Goal: Task Accomplishment & Management: Complete application form

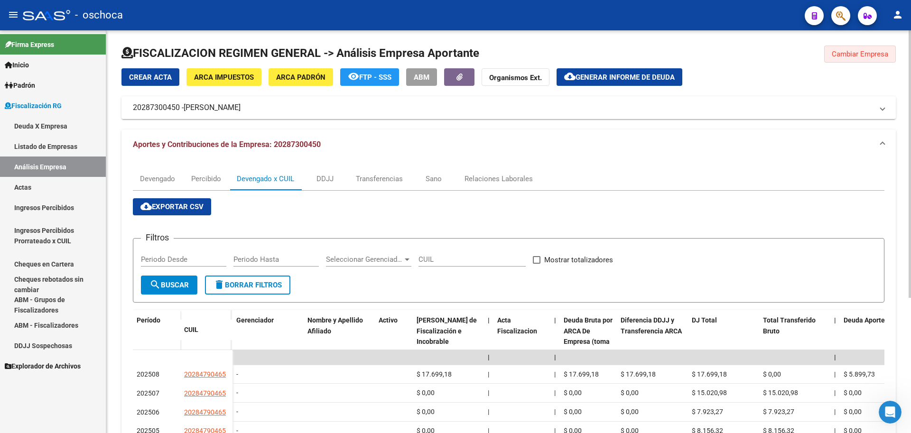
click at [845, 54] on span "Cambiar Empresa" at bounding box center [859, 54] width 56 height 9
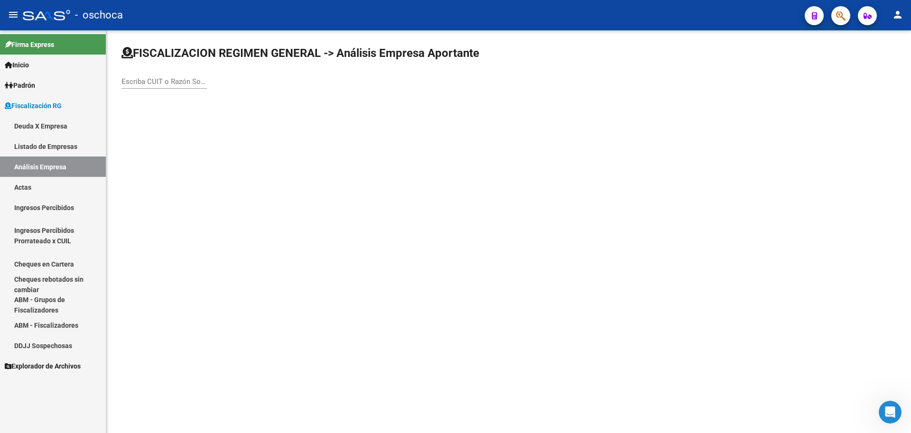
click at [125, 79] on input "Escriba CUIT o Razón Social para buscar" at bounding box center [163, 81] width 85 height 9
type input "20227687968"
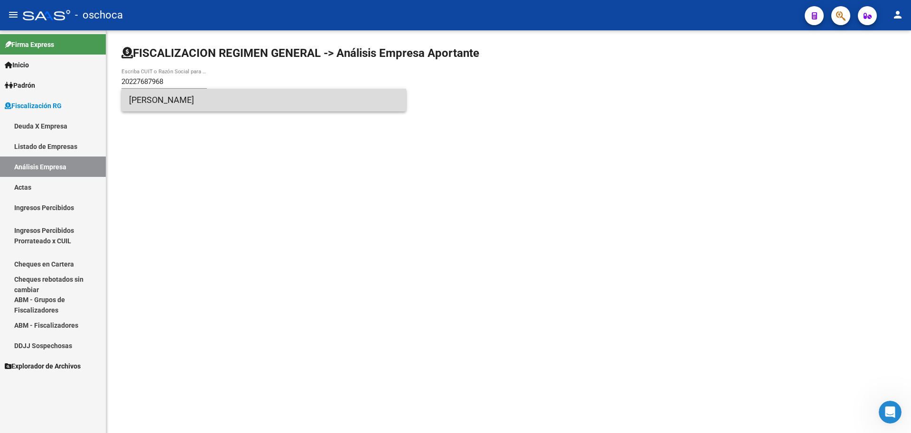
click at [211, 109] on span "[PERSON_NAME]" at bounding box center [263, 100] width 269 height 23
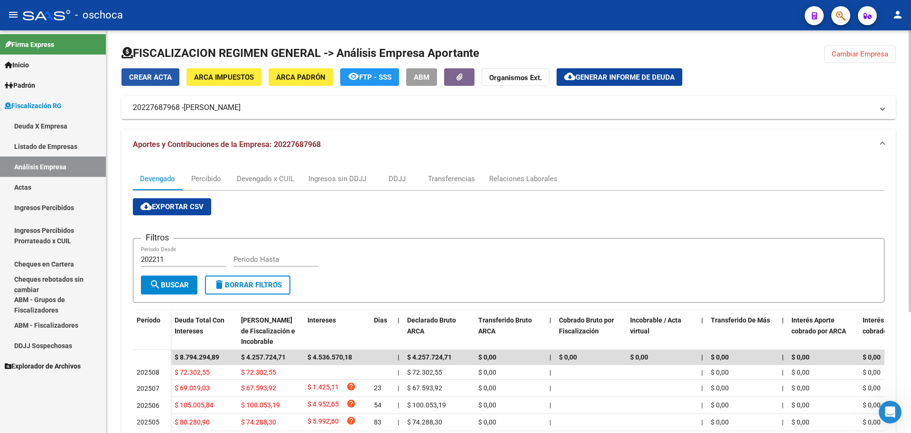
click at [149, 75] on span "Crear Acta" at bounding box center [150, 77] width 43 height 9
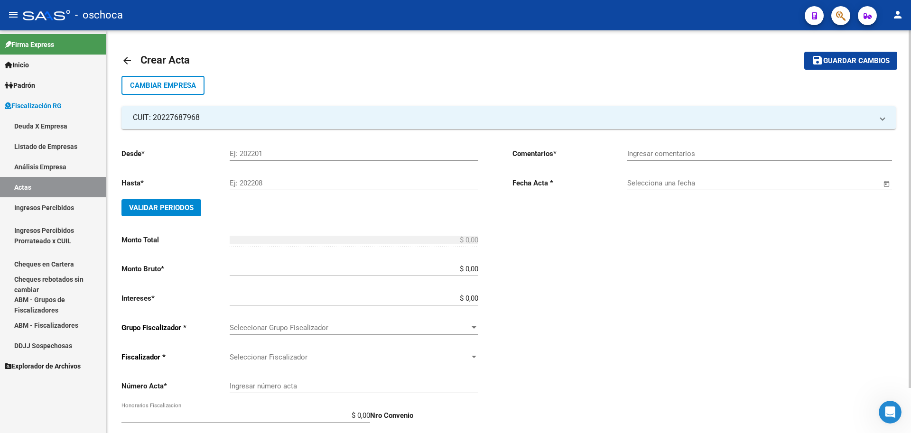
click at [251, 155] on input "Ej: 202201" at bounding box center [354, 153] width 249 height 9
type input "202210"
click at [258, 180] on input "Ej: 202208" at bounding box center [354, 183] width 249 height 9
type input "202309"
click at [173, 206] on span "Validar Periodos" at bounding box center [161, 207] width 65 height 9
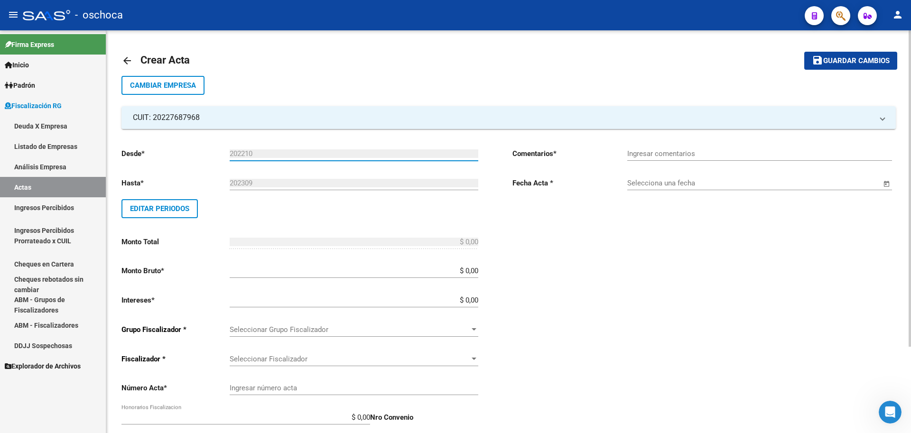
click at [265, 154] on input "202210" at bounding box center [354, 153] width 249 height 9
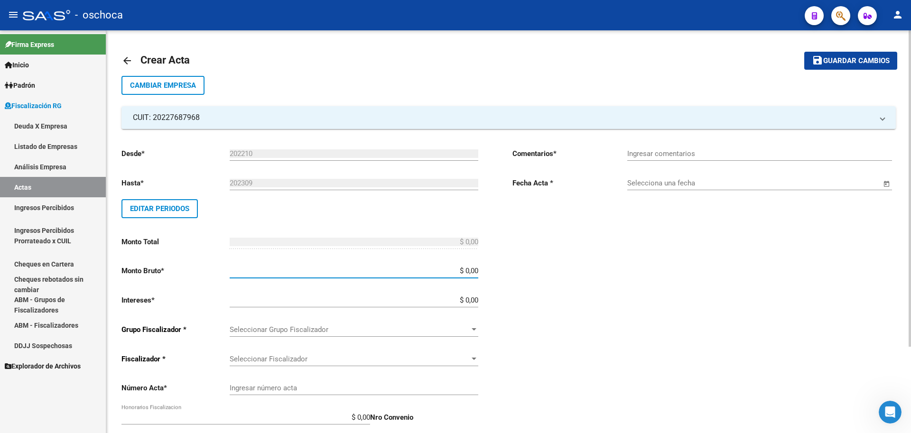
click at [477, 271] on input "$ 0,00" at bounding box center [354, 271] width 249 height 9
type input "$ 1.645.452,27"
click at [478, 300] on input "$ 0,00" at bounding box center [354, 300] width 249 height 9
type input "$ 287.808,19"
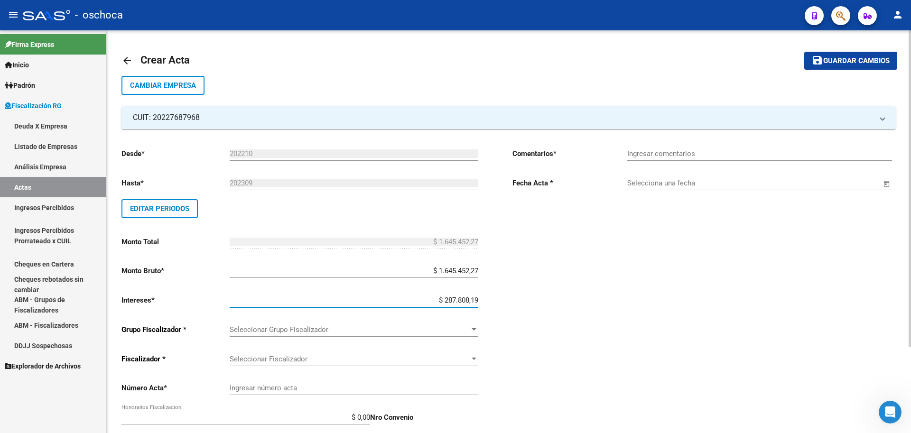
type input "$ 1.933.260,46"
click at [467, 332] on span "Seleccionar Grupo Fiscalizador" at bounding box center [350, 329] width 240 height 9
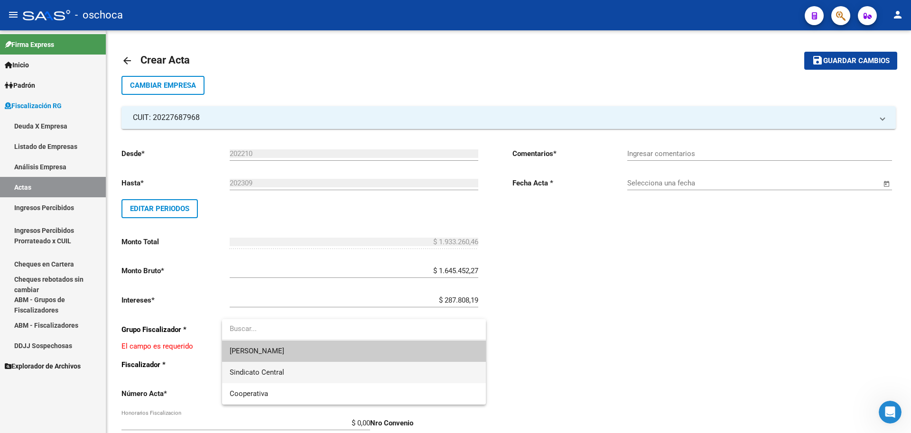
click at [398, 374] on span "Sindicato Central" at bounding box center [354, 372] width 249 height 21
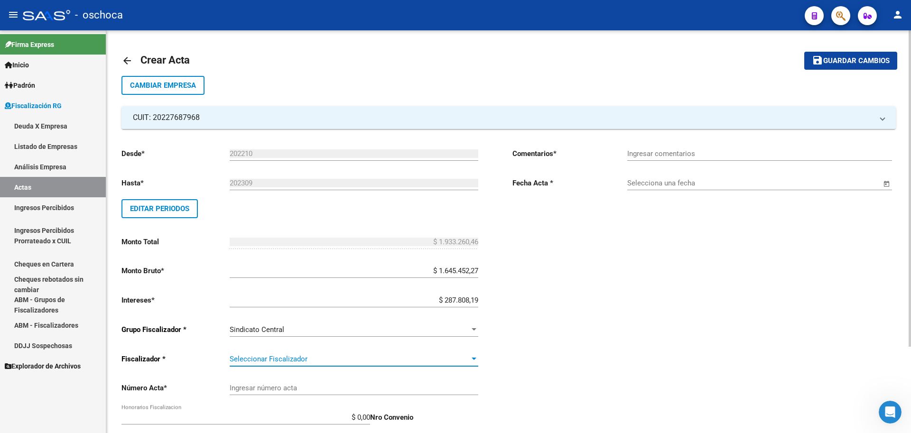
click at [473, 362] on div at bounding box center [474, 359] width 9 height 8
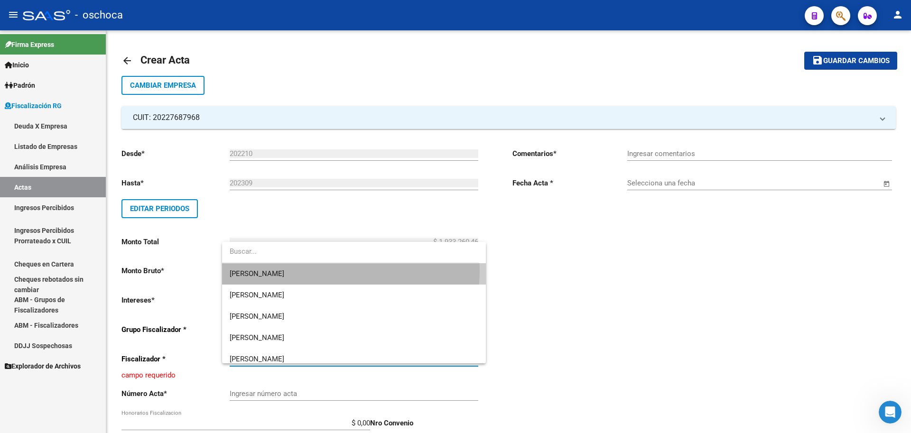
click at [331, 270] on span "[PERSON_NAME]" at bounding box center [354, 273] width 249 height 21
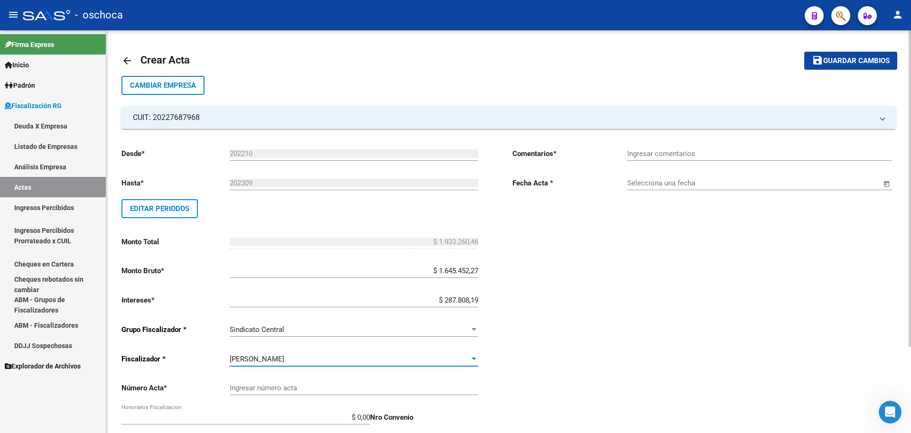
click at [304, 388] on input "Ingresar número acta" at bounding box center [354, 388] width 249 height 9
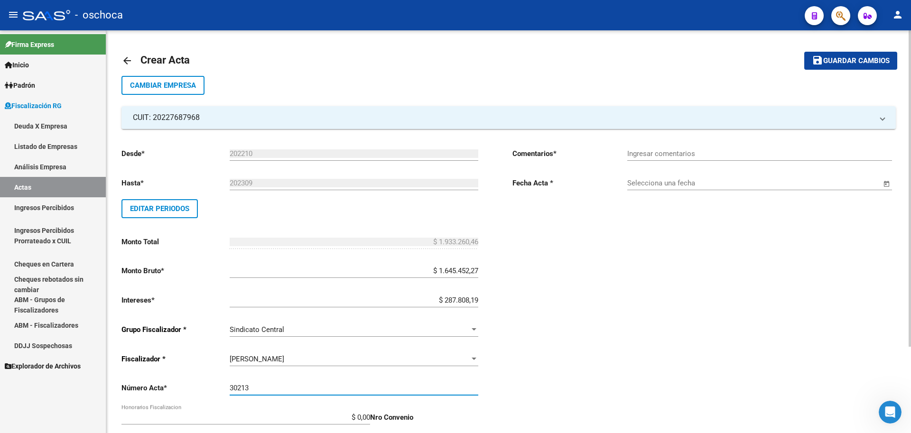
type input "30213"
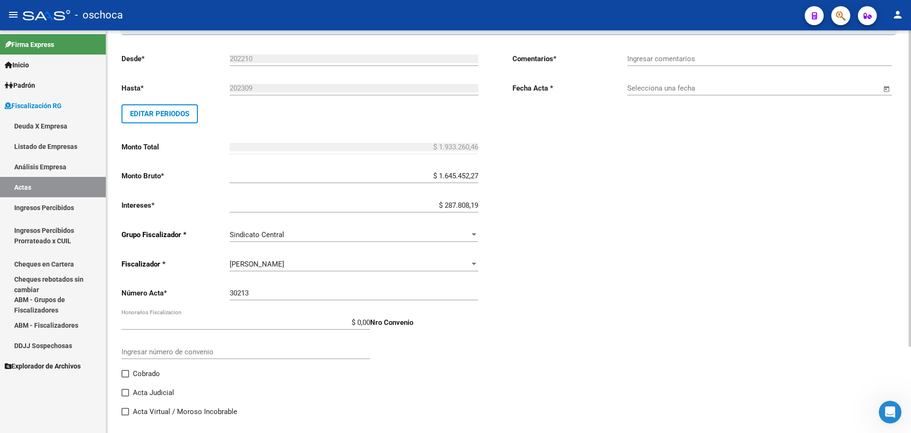
scroll to position [110, 0]
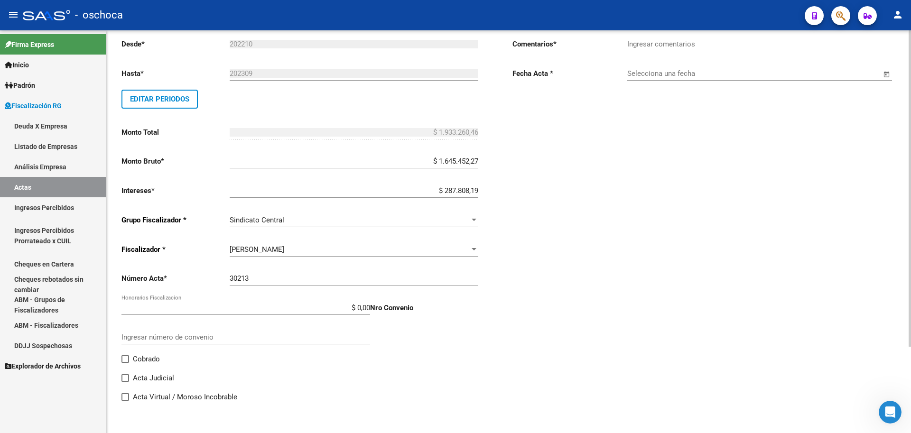
click at [126, 359] on span at bounding box center [125, 359] width 8 height 8
click at [125, 363] on input "Cobrado" at bounding box center [125, 363] width 0 height 0
checkbox input "true"
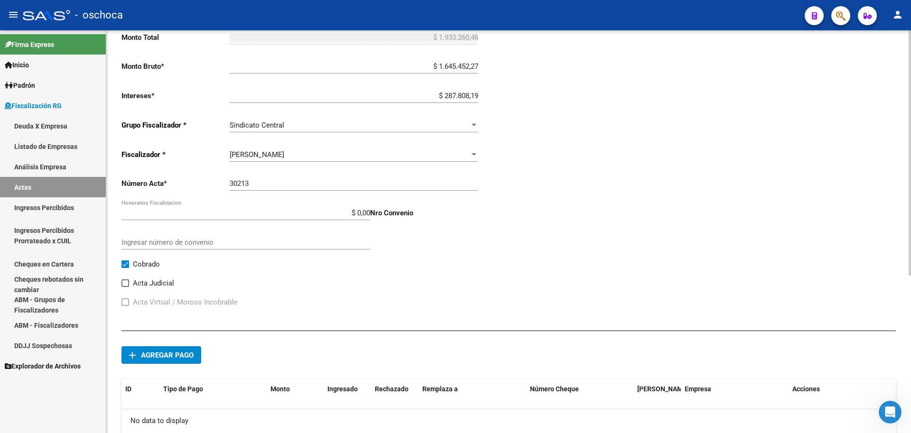
scroll to position [252, 0]
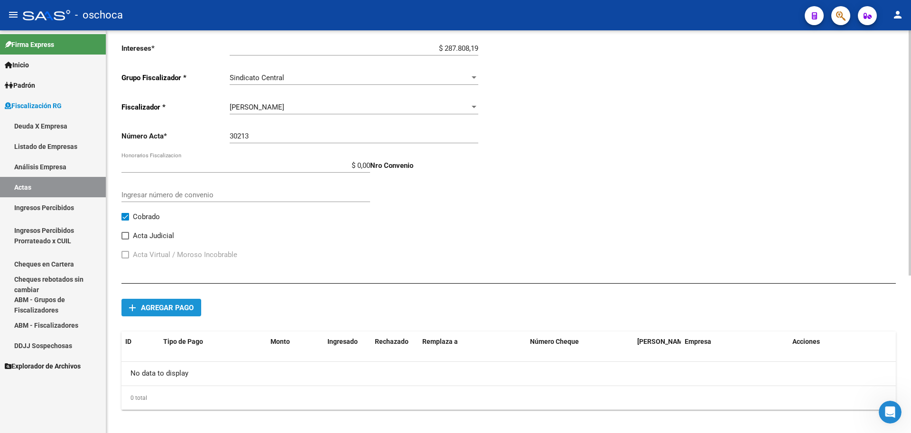
click at [172, 308] on span "Agregar pago" at bounding box center [167, 308] width 53 height 9
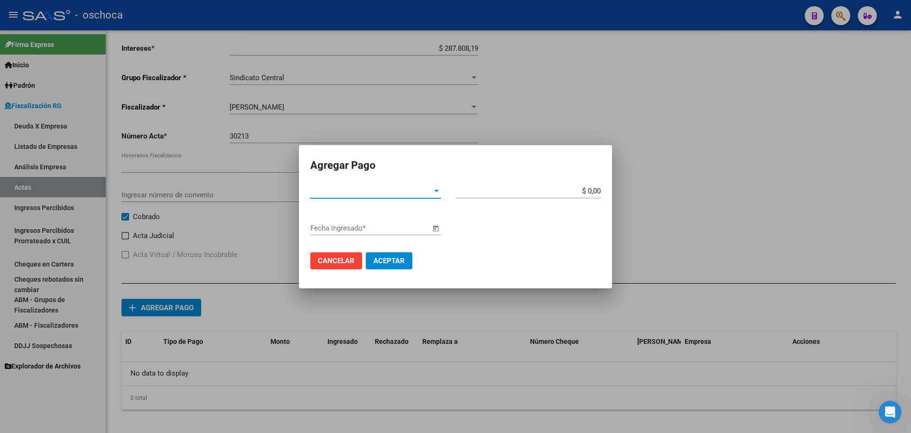
click at [434, 189] on div at bounding box center [436, 191] width 9 height 8
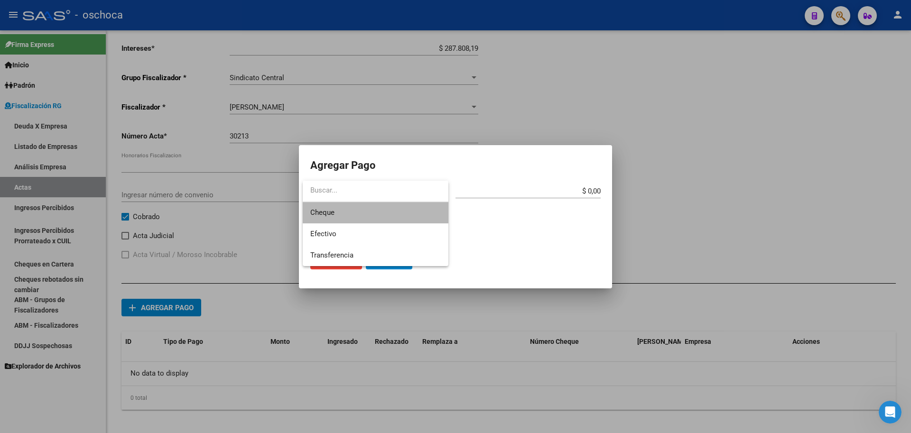
click at [380, 217] on span "Cheque" at bounding box center [375, 212] width 130 height 21
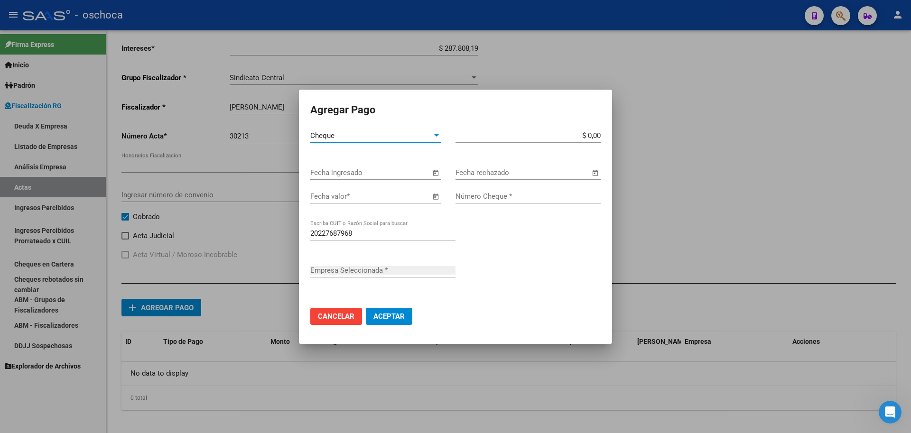
type input "[PERSON_NAME]"
click at [434, 176] on span "Open calendar" at bounding box center [435, 173] width 23 height 23
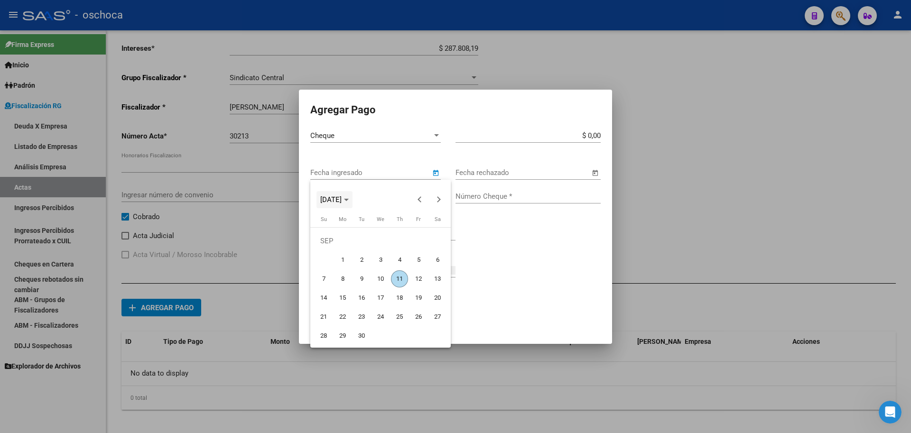
click at [342, 203] on span "[DATE]" at bounding box center [330, 199] width 21 height 9
click at [436, 252] on span "2023" at bounding box center [431, 248] width 30 height 17
click at [431, 285] on span "DEC" at bounding box center [431, 286] width 30 height 17
click at [418, 279] on span "15" at bounding box center [418, 278] width 17 height 17
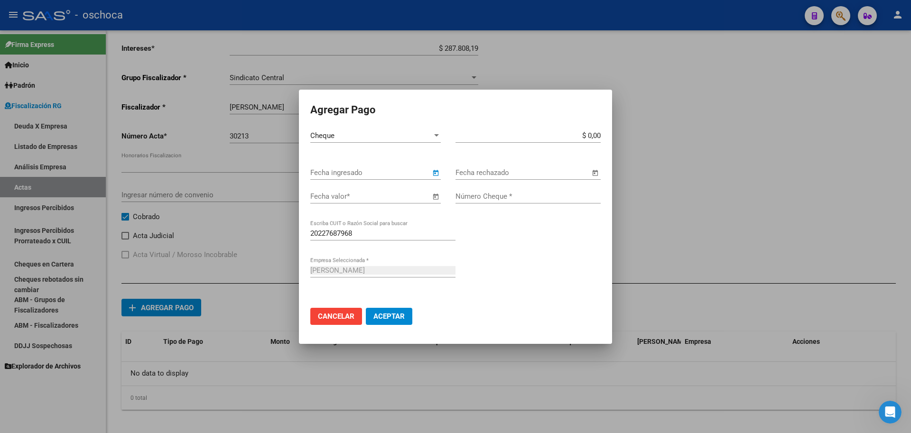
type input "[DATE]"
click at [434, 199] on span "Open calendar" at bounding box center [435, 196] width 23 height 23
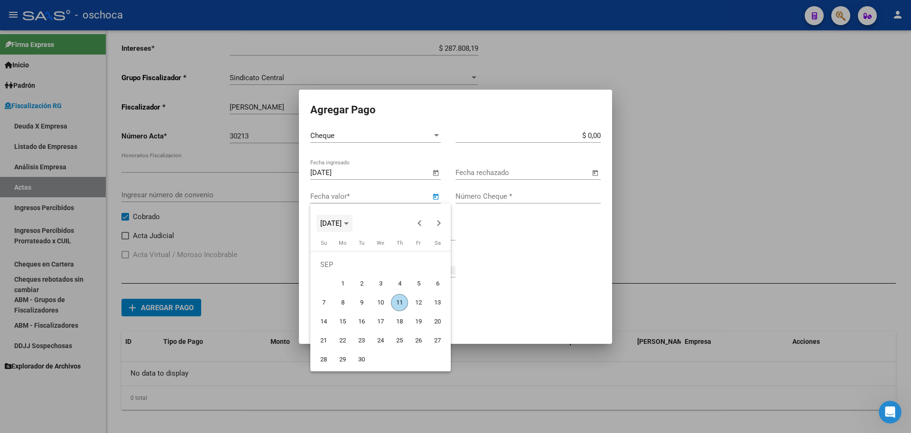
click at [340, 222] on span "[DATE]" at bounding box center [330, 223] width 21 height 9
click at [333, 291] on span "2024" at bounding box center [331, 291] width 30 height 17
click at [367, 272] on span "FEB" at bounding box center [364, 272] width 30 height 17
click at [402, 305] on span "15" at bounding box center [399, 302] width 17 height 17
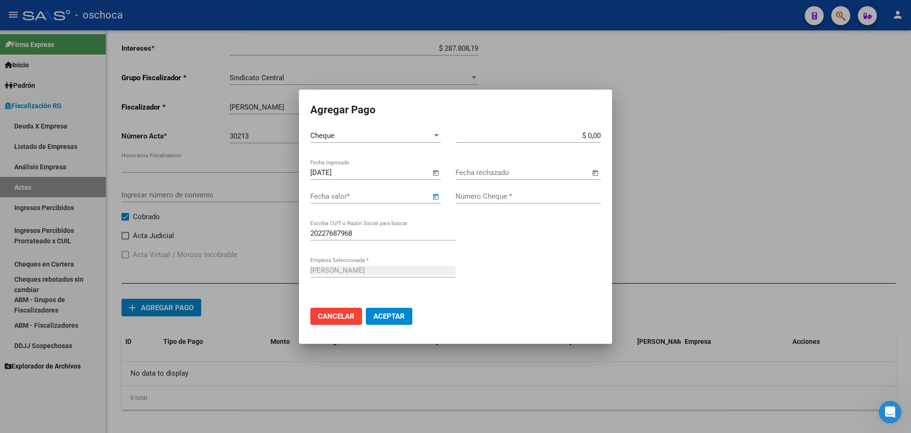
type input "[DATE]"
click at [600, 135] on input "$ 0,00" at bounding box center [527, 135] width 145 height 9
type input "$ 390.794,49"
click at [499, 196] on input "Número Cheque *" at bounding box center [527, 196] width 145 height 9
type input "96974256"
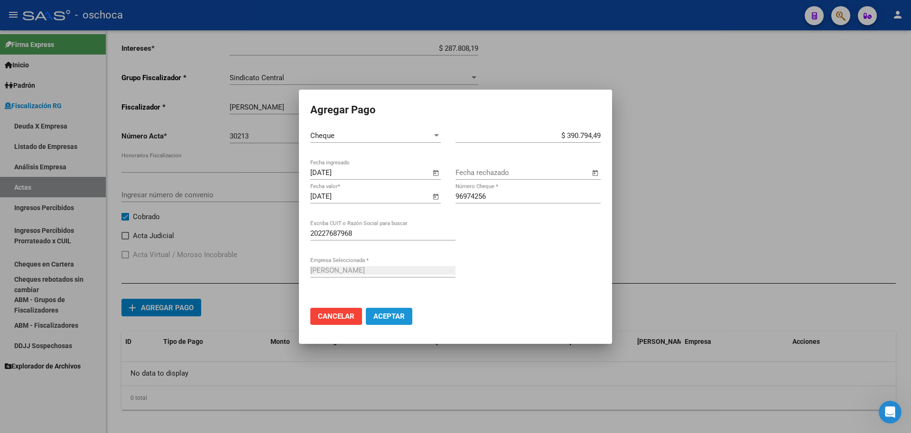
click at [386, 320] on span "Aceptar" at bounding box center [388, 316] width 31 height 9
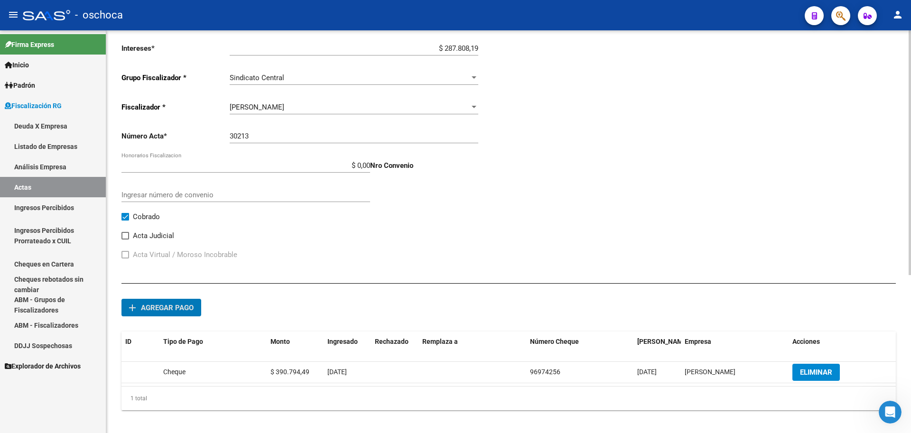
click at [184, 306] on span "Agregar pago" at bounding box center [167, 308] width 53 height 9
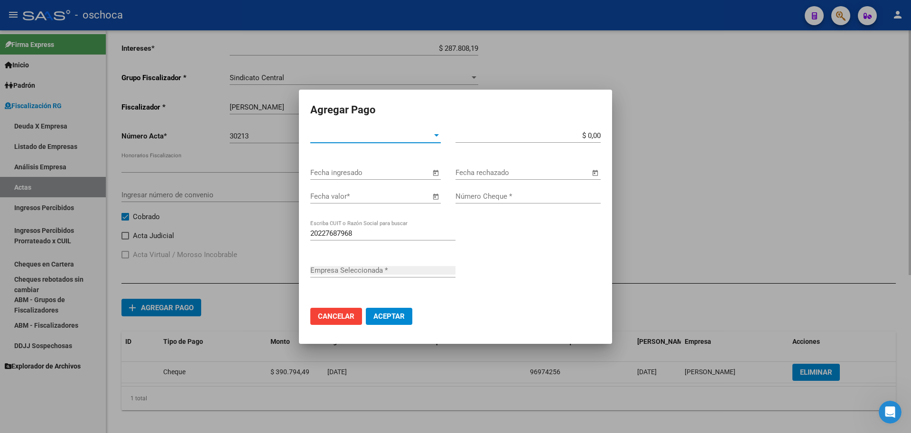
type input "[PERSON_NAME]"
click at [377, 134] on span "Tipo de Pago *" at bounding box center [371, 135] width 122 height 9
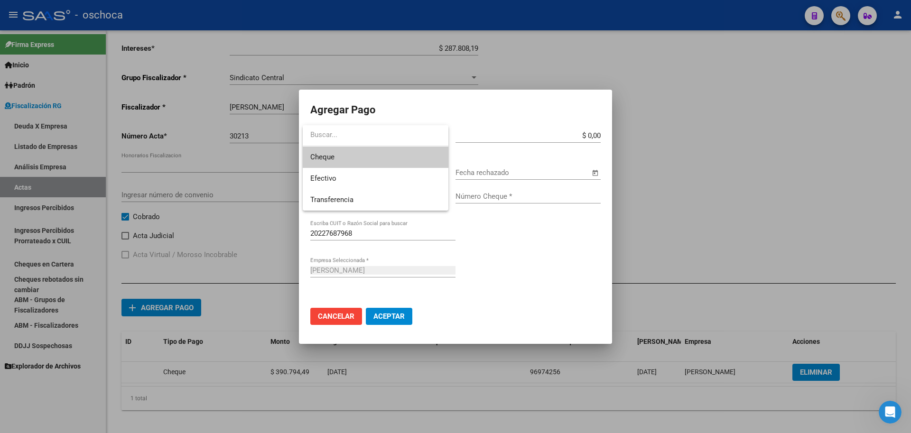
click at [356, 155] on span "Cheque" at bounding box center [375, 157] width 130 height 21
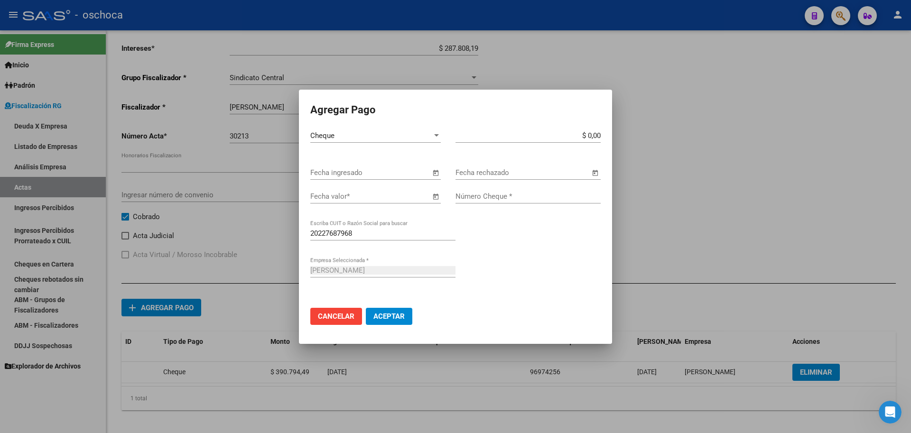
click at [433, 175] on span "Open calendar" at bounding box center [435, 173] width 23 height 23
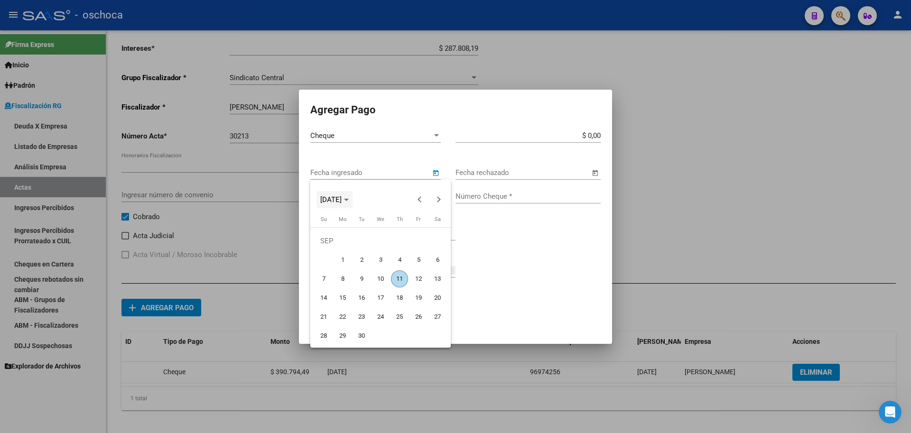
click at [342, 200] on span "[DATE]" at bounding box center [330, 199] width 21 height 9
click at [429, 248] on span "2023" at bounding box center [431, 248] width 30 height 17
click at [393, 251] on span "MAR" at bounding box center [397, 248] width 30 height 17
click at [376, 280] on span "15" at bounding box center [380, 278] width 17 height 17
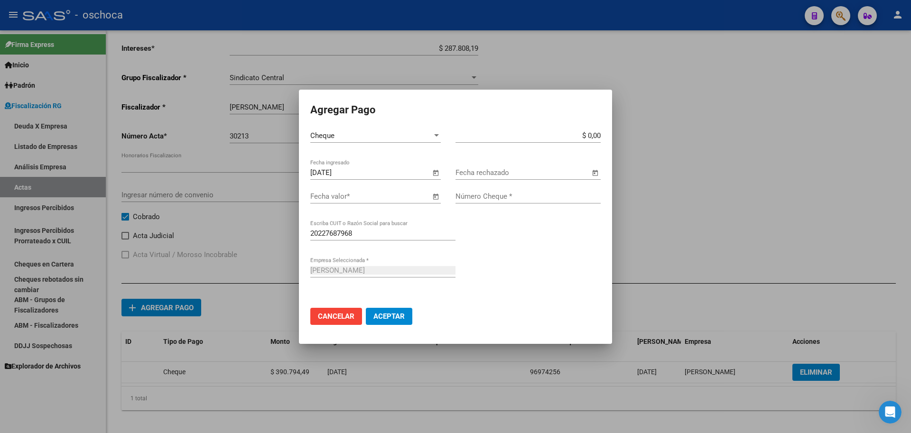
click at [436, 173] on span "Open calendar" at bounding box center [435, 173] width 23 height 23
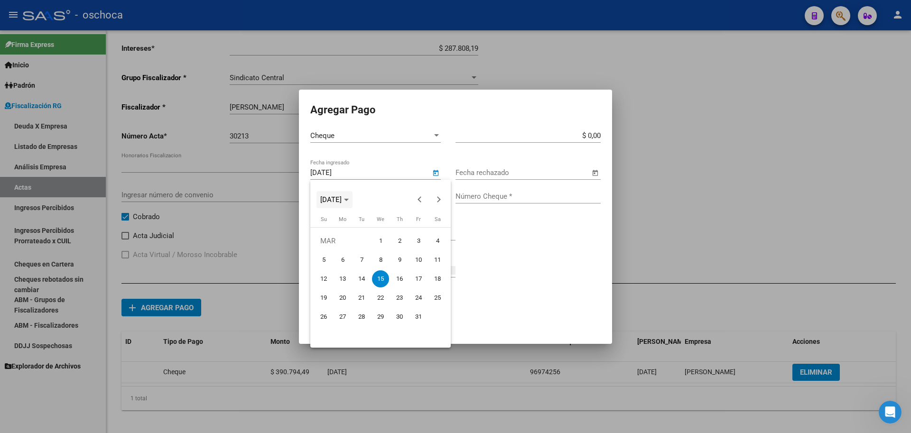
click at [342, 198] on span "[DATE]" at bounding box center [330, 199] width 21 height 9
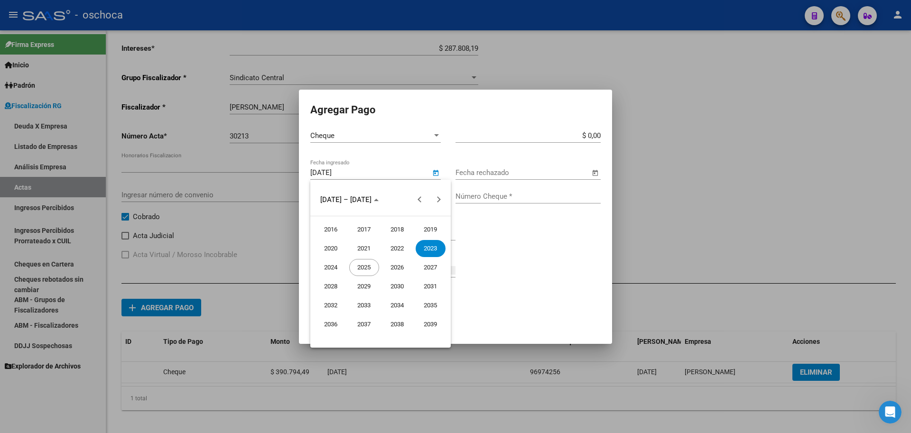
click at [433, 250] on span "2023" at bounding box center [431, 248] width 30 height 17
click at [427, 286] on span "DEC" at bounding box center [431, 286] width 30 height 17
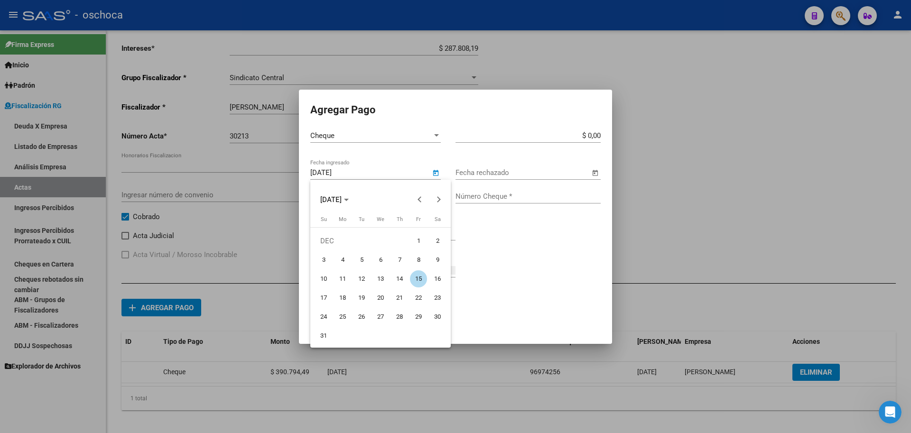
click at [421, 281] on span "15" at bounding box center [418, 278] width 17 height 17
type input "[DATE]"
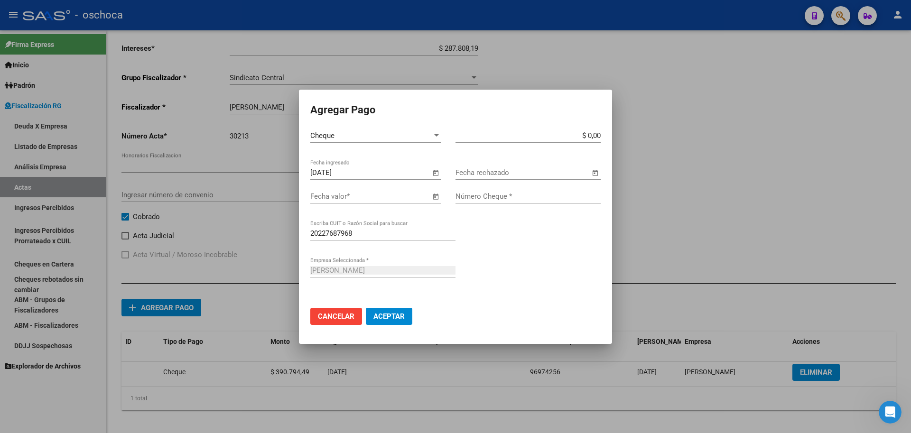
click at [434, 202] on span "Open calendar" at bounding box center [435, 196] width 23 height 23
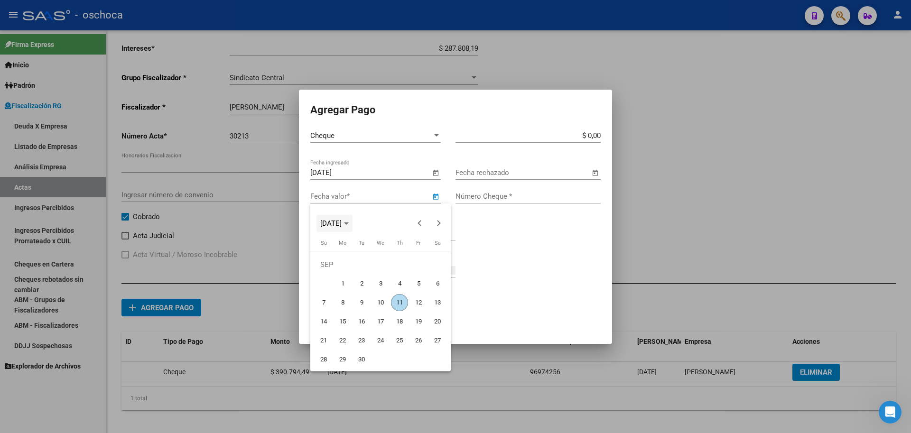
click at [349, 223] on polygon "Choose month and year" at bounding box center [346, 223] width 5 height 2
click at [329, 294] on span "2024" at bounding box center [331, 291] width 30 height 17
click at [403, 276] on span "MAR" at bounding box center [397, 272] width 30 height 17
click at [420, 302] on span "15" at bounding box center [418, 302] width 17 height 17
type input "[DATE]"
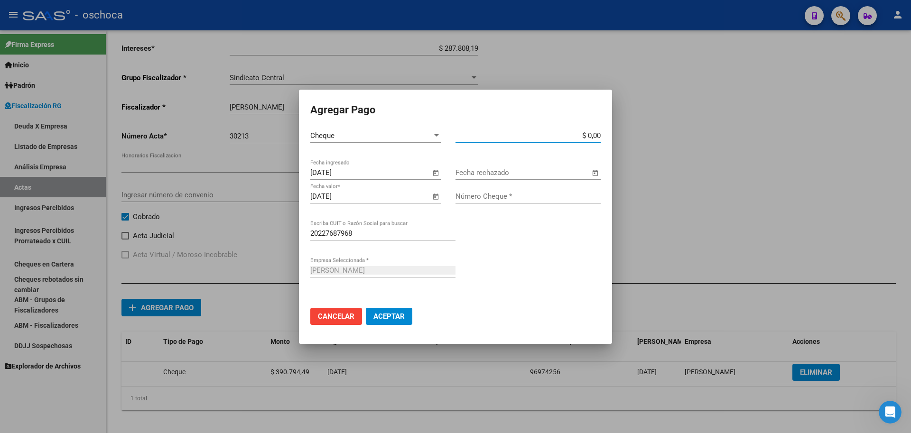
click at [599, 136] on input "$ 0,00" at bounding box center [527, 135] width 145 height 9
type input "$ 914.093,01"
click at [525, 196] on input "Número Cheque *" at bounding box center [527, 196] width 145 height 9
type input "96974257"
click at [400, 311] on button "Aceptar" at bounding box center [389, 316] width 46 height 17
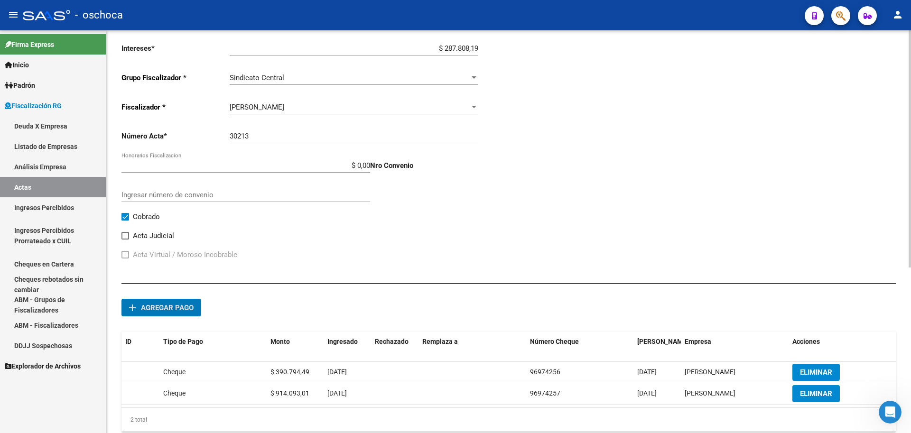
click at [181, 308] on span "Agregar pago" at bounding box center [167, 308] width 53 height 9
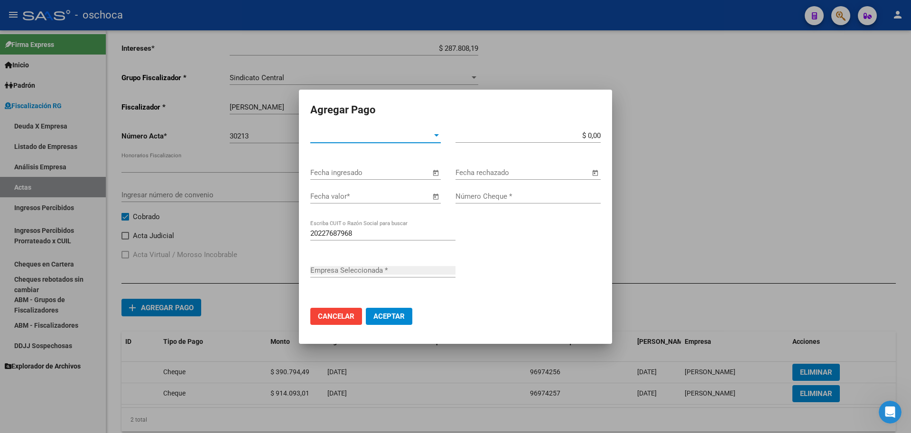
type input "[PERSON_NAME]"
click at [414, 137] on span "Tipo de Pago *" at bounding box center [371, 135] width 122 height 9
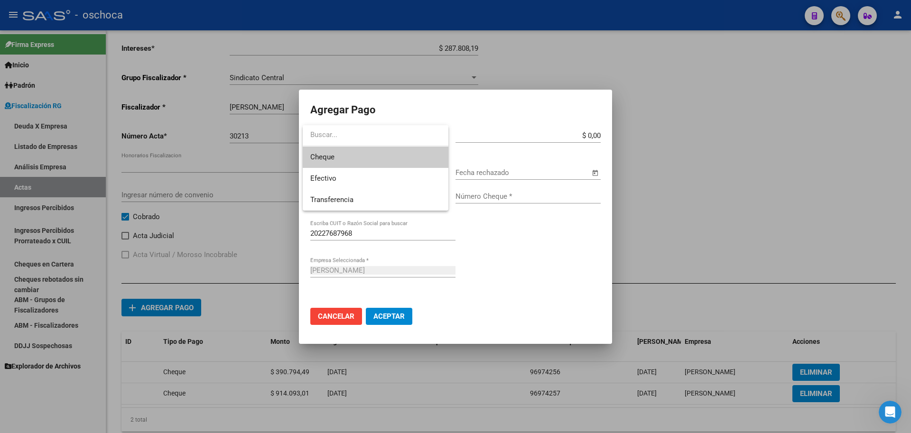
click at [385, 158] on span "Cheque" at bounding box center [375, 157] width 130 height 21
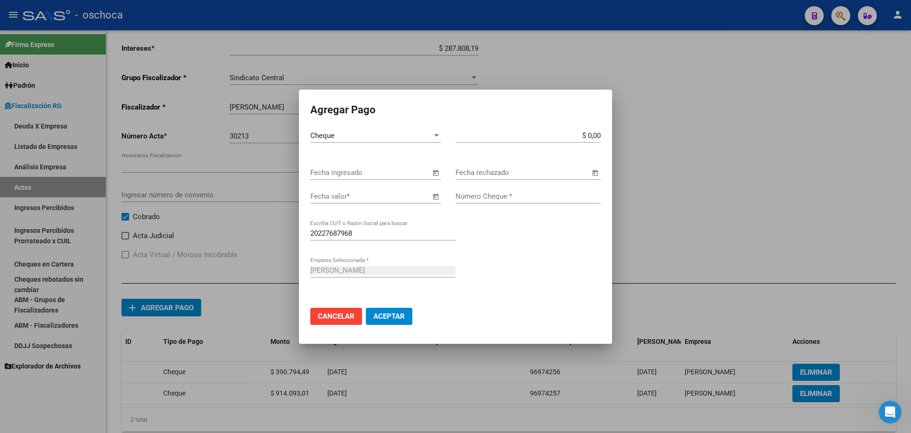
click at [437, 172] on span "Open calendar" at bounding box center [435, 173] width 23 height 23
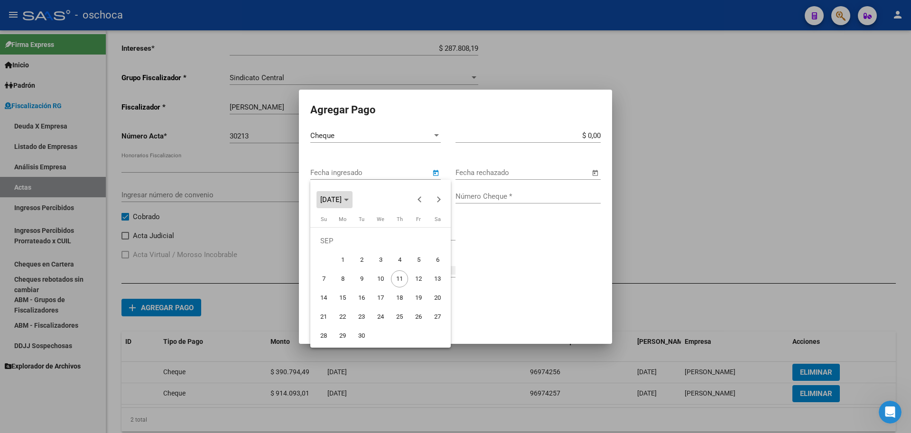
click at [342, 203] on span "[DATE]" at bounding box center [330, 199] width 21 height 9
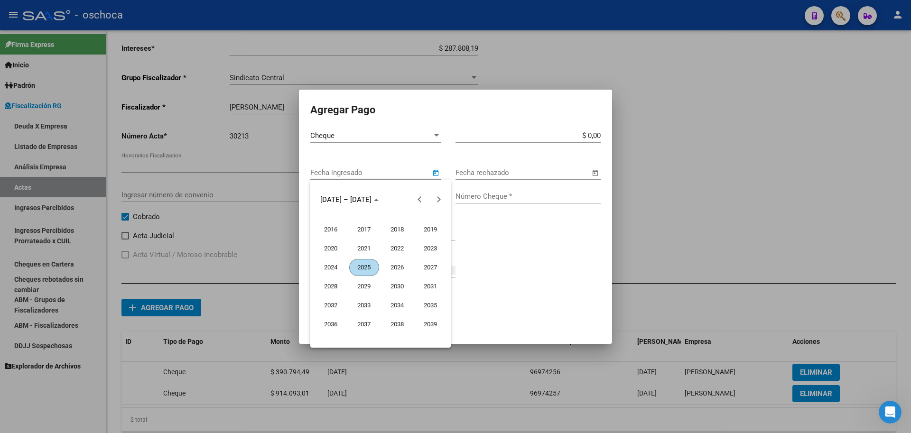
click at [425, 255] on span "2023" at bounding box center [431, 248] width 30 height 17
click at [423, 283] on span "DEC" at bounding box center [431, 286] width 30 height 17
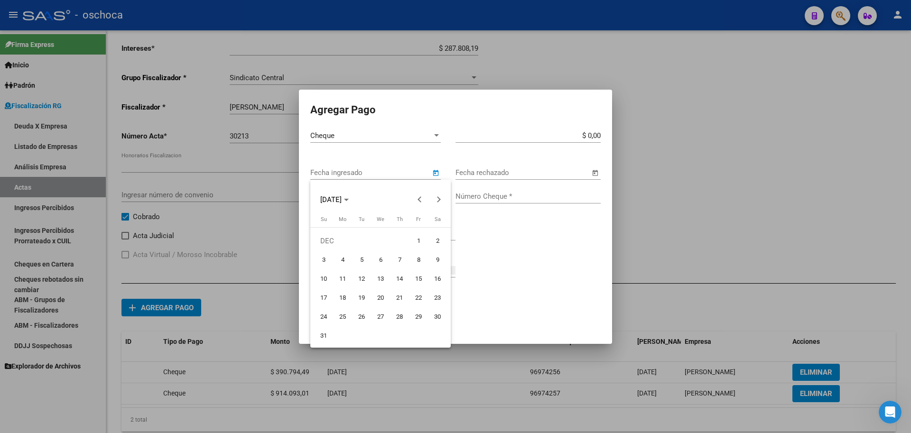
click at [422, 281] on span "15" at bounding box center [418, 278] width 17 height 17
type input "[DATE]"
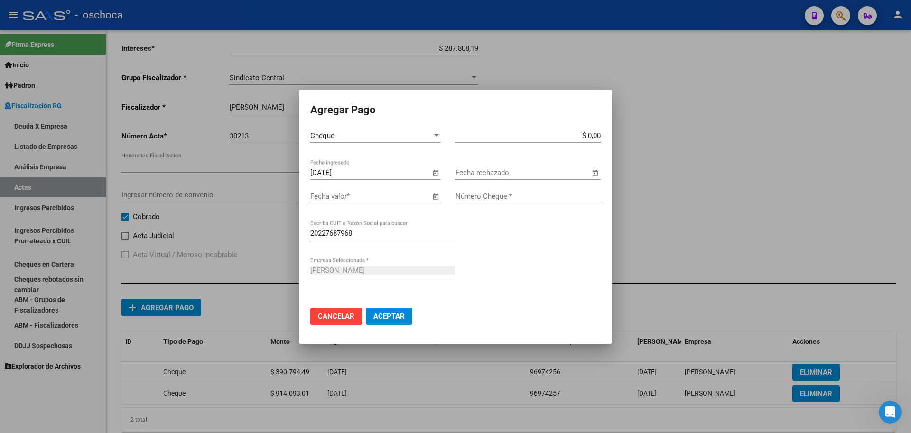
click at [435, 196] on span "Open calendar" at bounding box center [435, 196] width 23 height 23
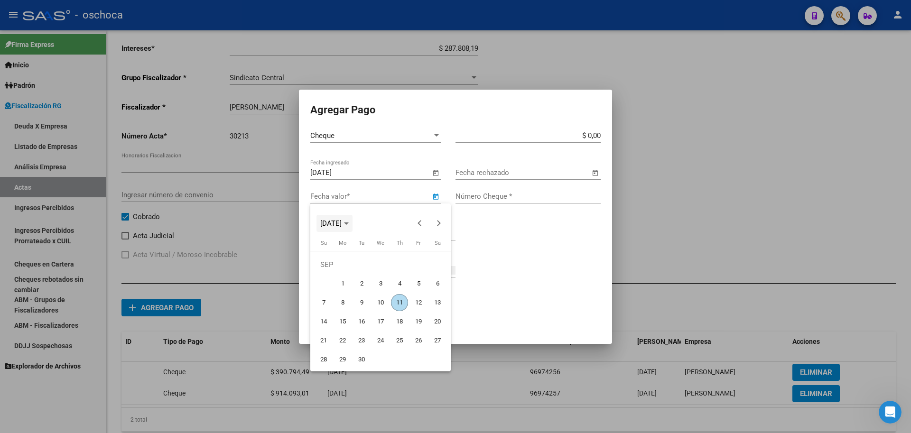
click at [349, 224] on icon "Choose month and year" at bounding box center [346, 223] width 5 height 2
click at [337, 293] on span "2024" at bounding box center [331, 291] width 30 height 17
click at [430, 273] on span "APR" at bounding box center [431, 272] width 30 height 17
click at [344, 322] on span "15" at bounding box center [342, 321] width 17 height 17
type input "[DATE]"
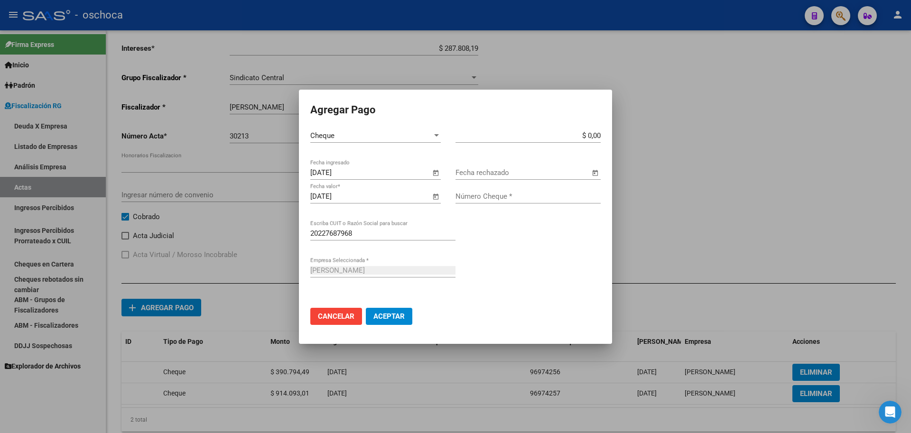
click at [599, 135] on input "$ 0,00" at bounding box center [527, 135] width 145 height 9
type input "$ 914.093,01"
click at [543, 199] on input "Número Cheque *" at bounding box center [527, 196] width 145 height 9
type input "96974258"
click at [391, 313] on span "Aceptar" at bounding box center [388, 316] width 31 height 9
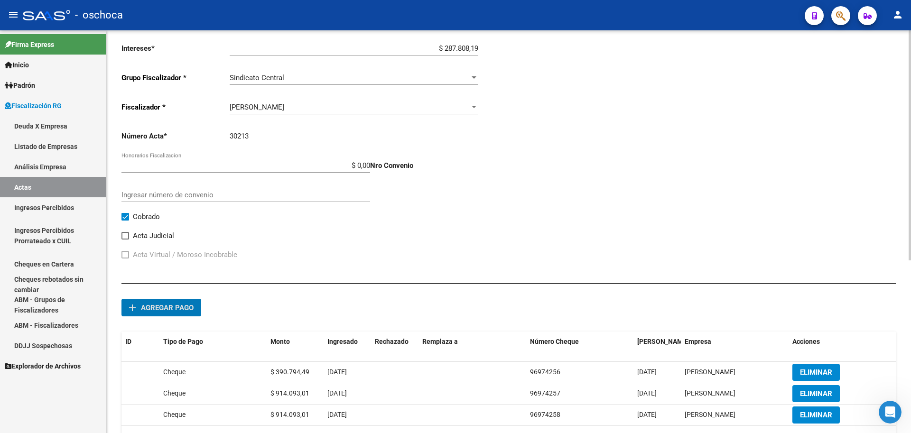
scroll to position [299, 0]
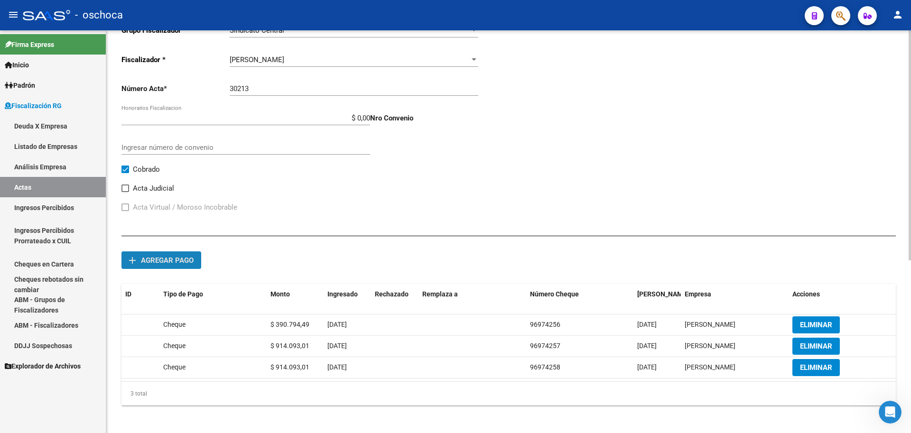
click at [168, 260] on span "Agregar pago" at bounding box center [167, 260] width 53 height 9
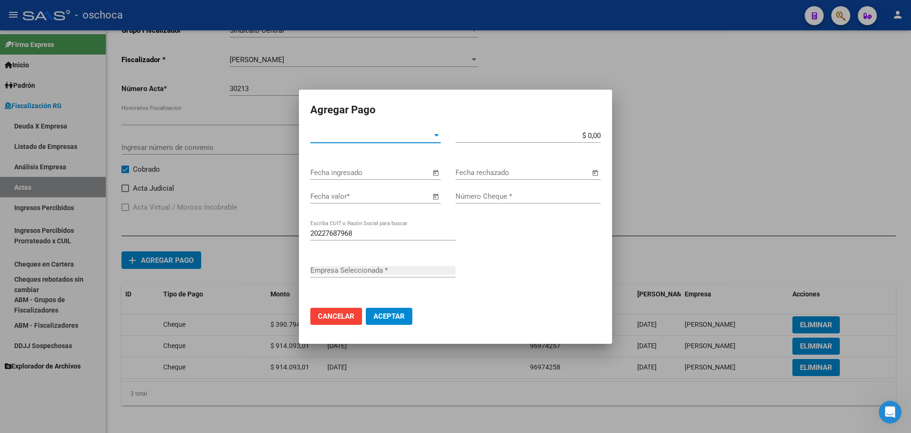
type input "[PERSON_NAME]"
click at [423, 140] on div "Tipo de Pago * Tipo de Pago *" at bounding box center [375, 136] width 130 height 14
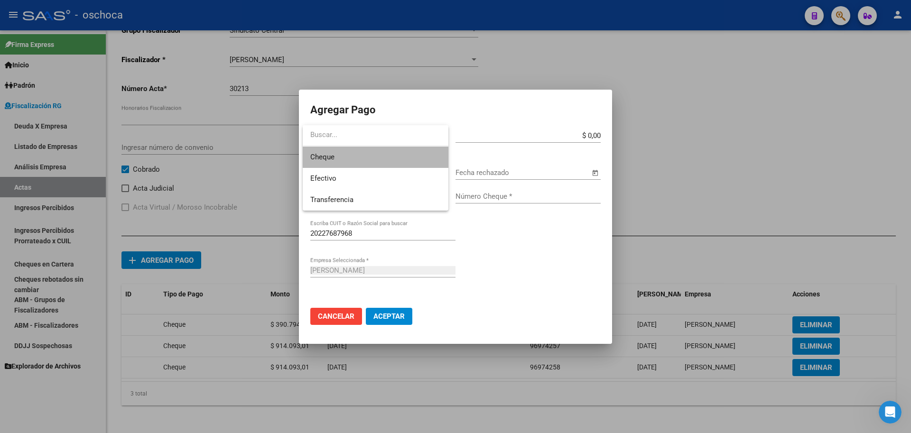
click at [400, 165] on span "Cheque" at bounding box center [375, 157] width 130 height 21
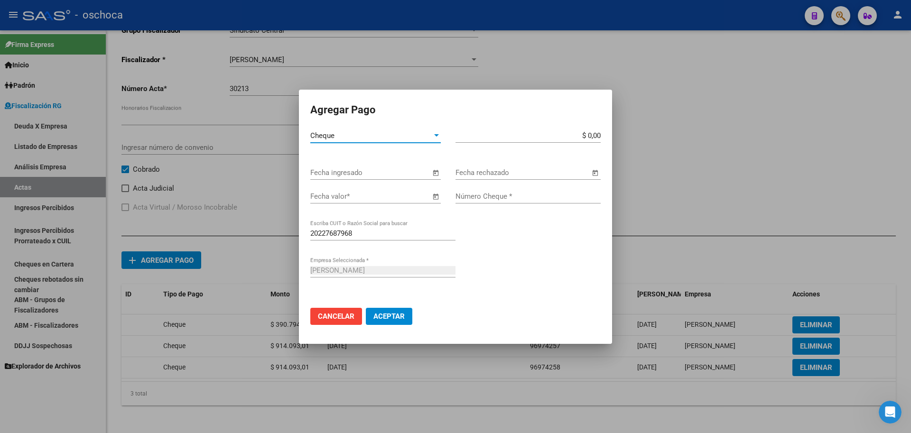
click at [435, 175] on span "Open calendar" at bounding box center [435, 173] width 23 height 23
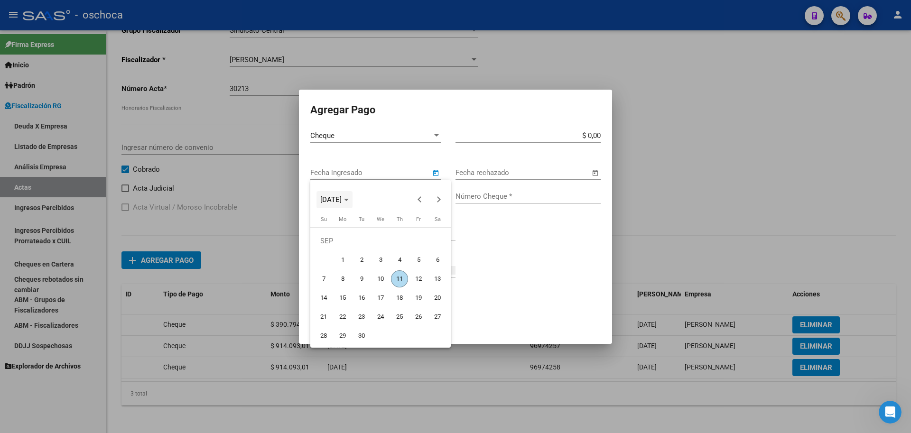
click at [342, 199] on span "[DATE]" at bounding box center [330, 199] width 21 height 9
click at [428, 249] on span "2023" at bounding box center [431, 248] width 30 height 17
click at [434, 290] on span "DEC" at bounding box center [431, 286] width 30 height 17
click at [418, 281] on span "15" at bounding box center [418, 278] width 17 height 17
type input "[DATE]"
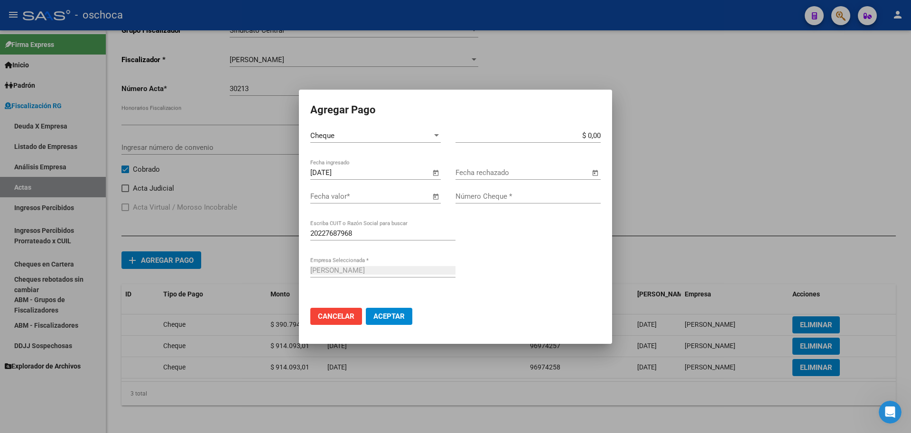
click at [434, 196] on span "Open calendar" at bounding box center [435, 196] width 23 height 23
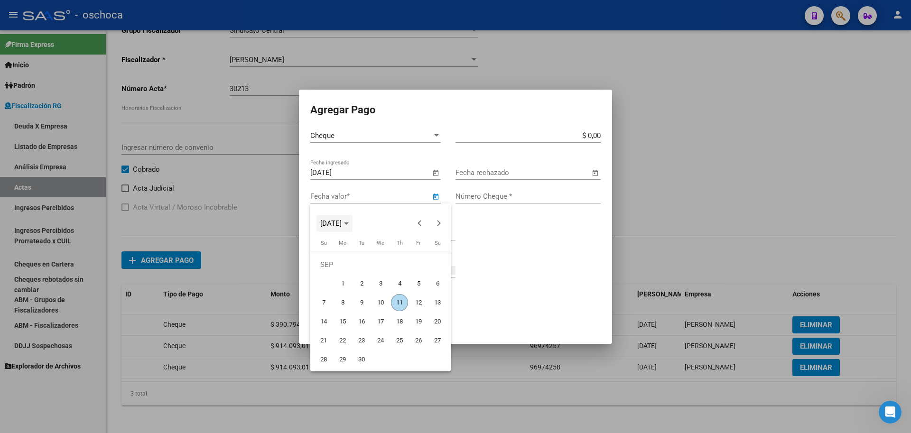
click at [349, 221] on span "[DATE]" at bounding box center [334, 223] width 28 height 7
click at [331, 294] on span "2024" at bounding box center [331, 291] width 30 height 17
click at [338, 293] on span "MAY" at bounding box center [331, 291] width 30 height 17
click at [383, 304] on span "15" at bounding box center [380, 302] width 17 height 17
type input "[DATE]"
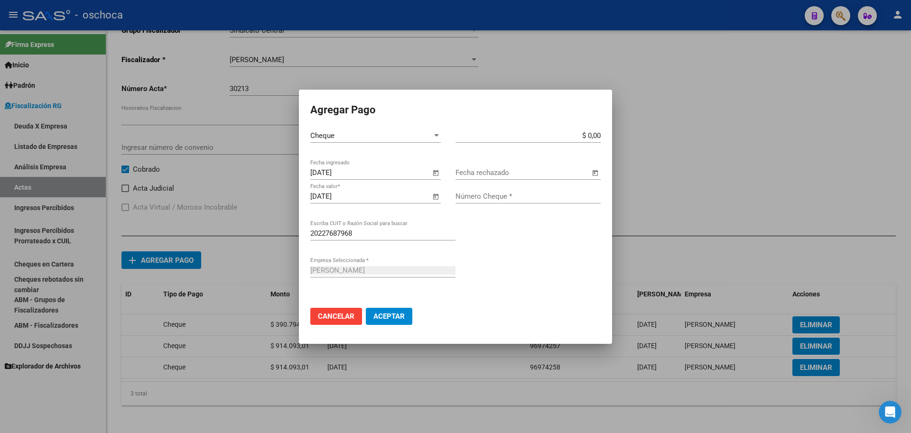
click at [600, 134] on app-form-text-field "$ 0,00 Monto bruto *" at bounding box center [531, 135] width 153 height 9
click at [599, 136] on input "$ 0,00" at bounding box center [527, 135] width 145 height 9
click at [436, 198] on span "Open calendar" at bounding box center [435, 196] width 23 height 23
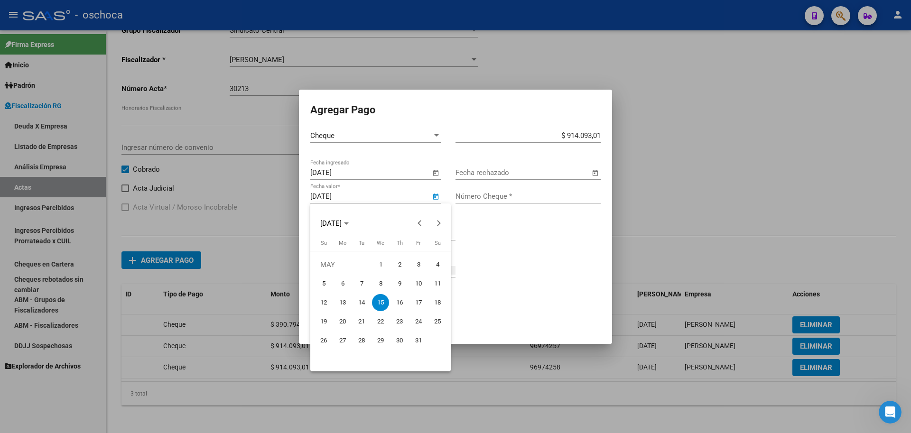
click at [436, 198] on div at bounding box center [455, 216] width 911 height 433
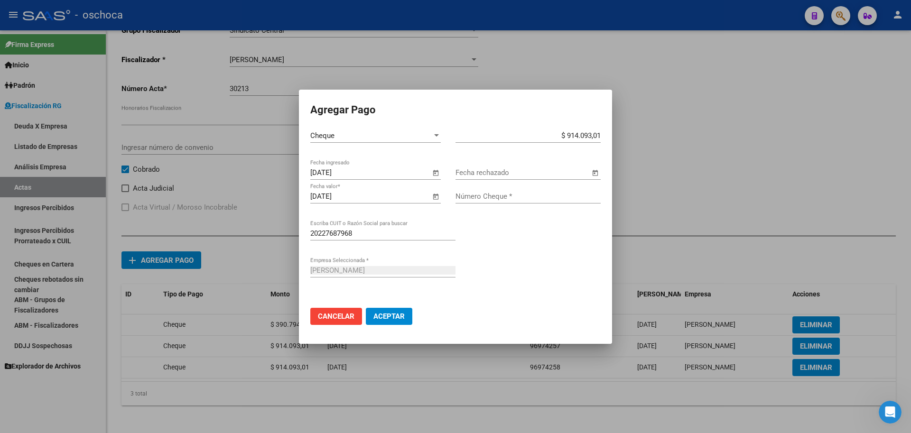
click at [599, 135] on input "$ 914.093,01" at bounding box center [527, 135] width 145 height 9
type input "$ 390.921,11"
click at [499, 195] on input "Número Cheque *" at bounding box center [527, 196] width 145 height 9
type input "96974259"
click at [385, 318] on span "Aceptar" at bounding box center [388, 316] width 31 height 9
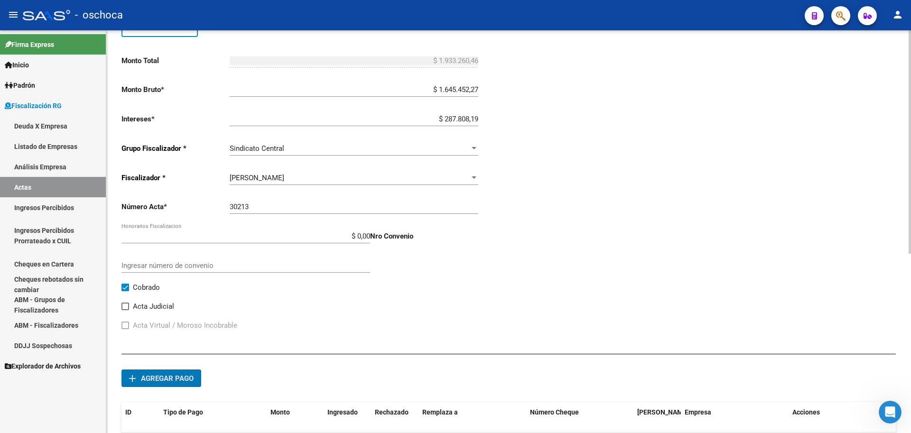
scroll to position [0, 0]
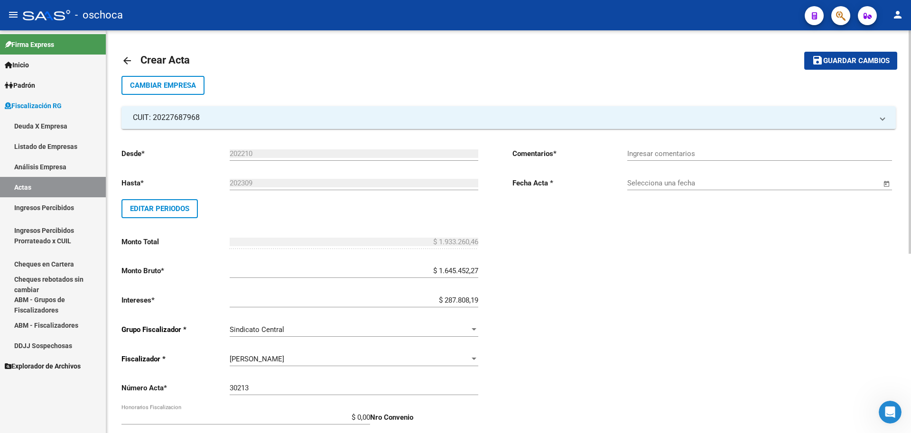
click at [661, 153] on input "Ingresar comentarios" at bounding box center [759, 153] width 265 height 9
type input "COBRADO"
click at [664, 187] on input "Selecciona una fecha" at bounding box center [754, 183] width 254 height 9
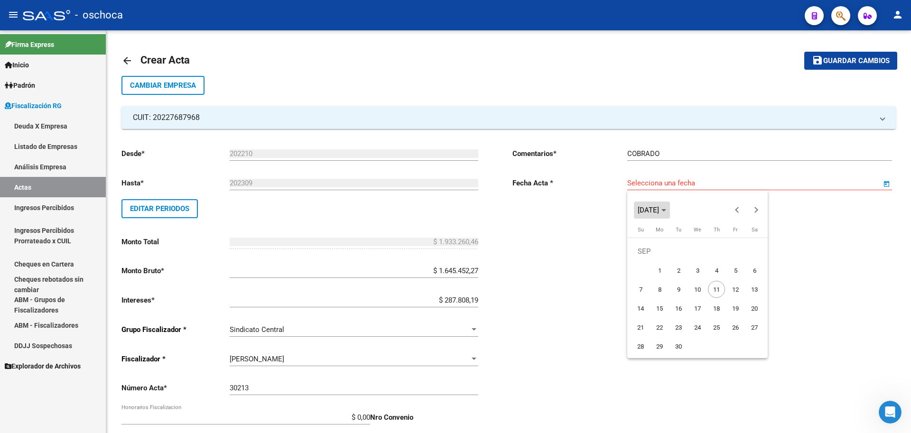
click at [666, 211] on icon "Choose month and year" at bounding box center [663, 210] width 5 height 2
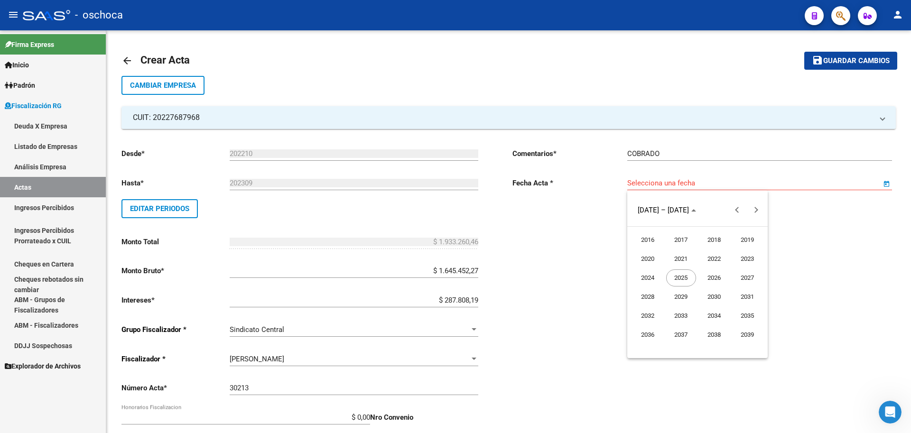
click at [741, 263] on span "2023" at bounding box center [747, 258] width 30 height 17
click at [742, 300] on span "DEC" at bounding box center [747, 296] width 30 height 17
click at [737, 286] on span "15" at bounding box center [735, 289] width 17 height 17
type input "[DATE]"
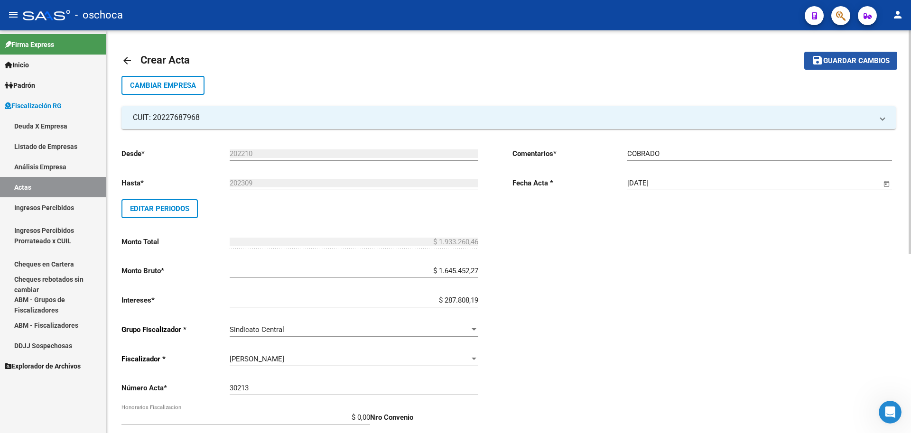
click at [857, 65] on span "Guardar cambios" at bounding box center [856, 61] width 66 height 9
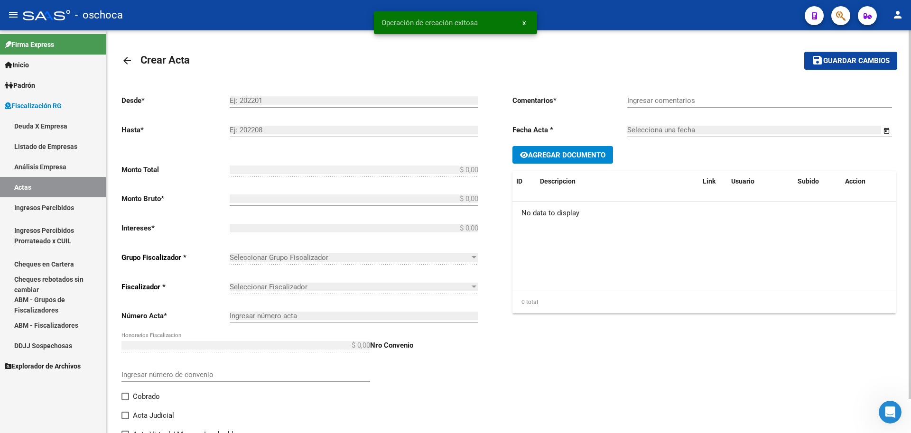
type input "202210"
type input "202309"
type input "$ 1.933.260,46"
type input "$ 1.645.452,27"
type input "$ 287.808,19"
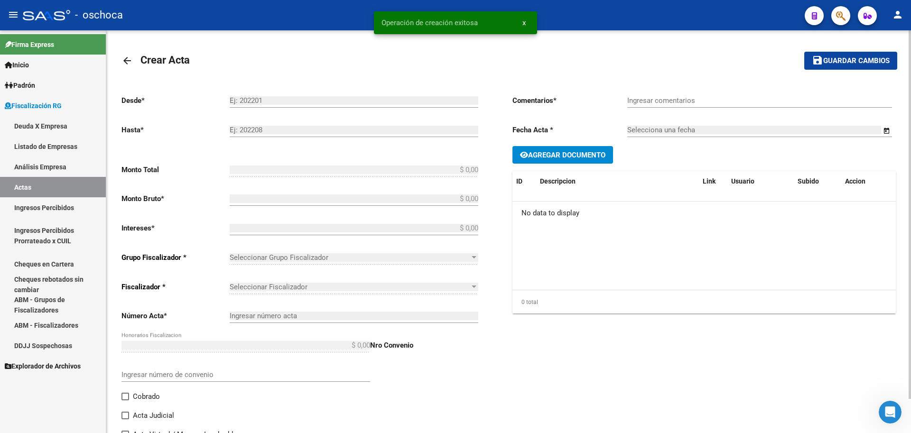
type input "30213"
checkbox input "true"
type input "COBRADO"
type input "[DATE]"
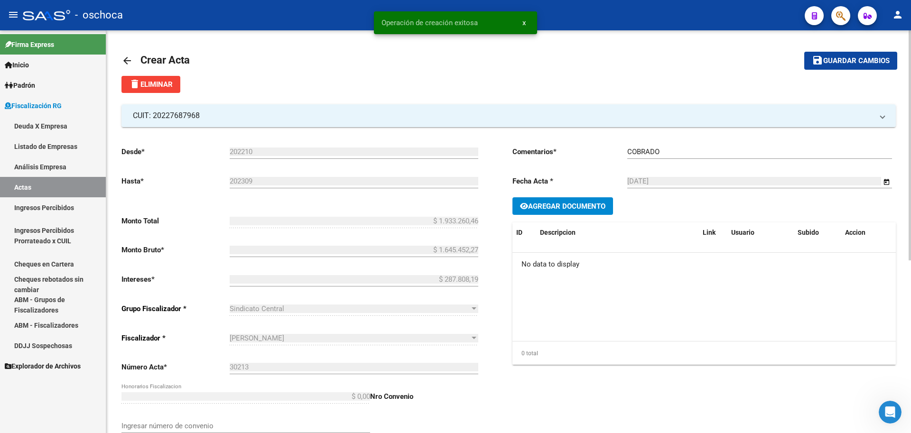
click at [32, 166] on link "Análisis Empresa" at bounding box center [53, 167] width 106 height 20
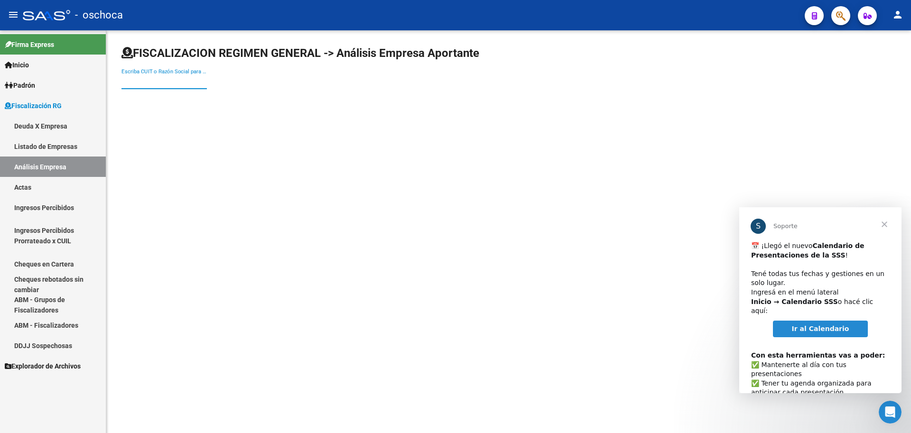
click at [126, 83] on input "Escriba CUIT o Razón Social para buscar" at bounding box center [163, 81] width 85 height 9
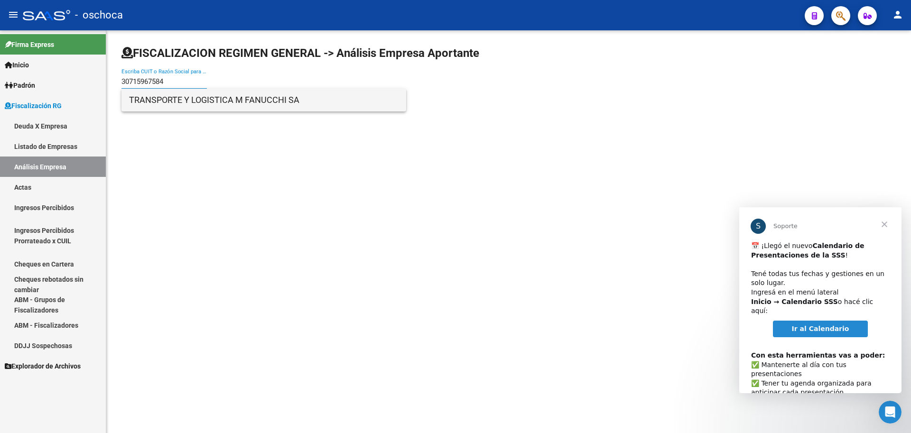
type input "30715967584"
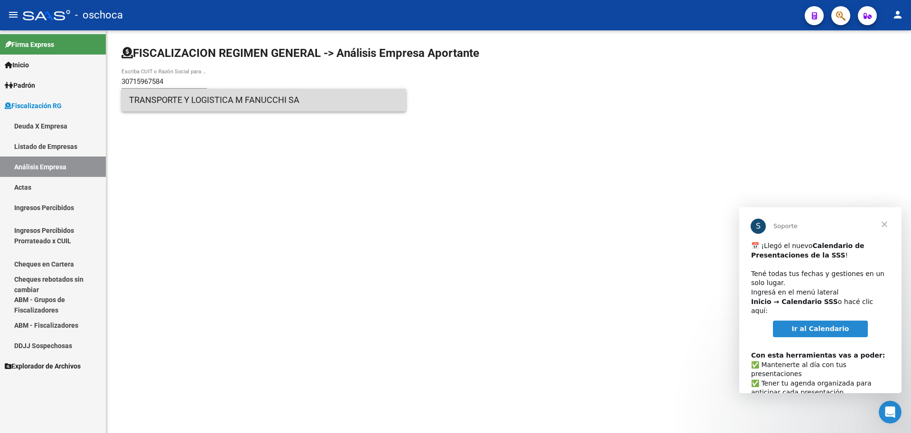
click at [156, 100] on span "TRANSPORTE Y LOGISTICA M FANUCCHI SA" at bounding box center [263, 100] width 269 height 23
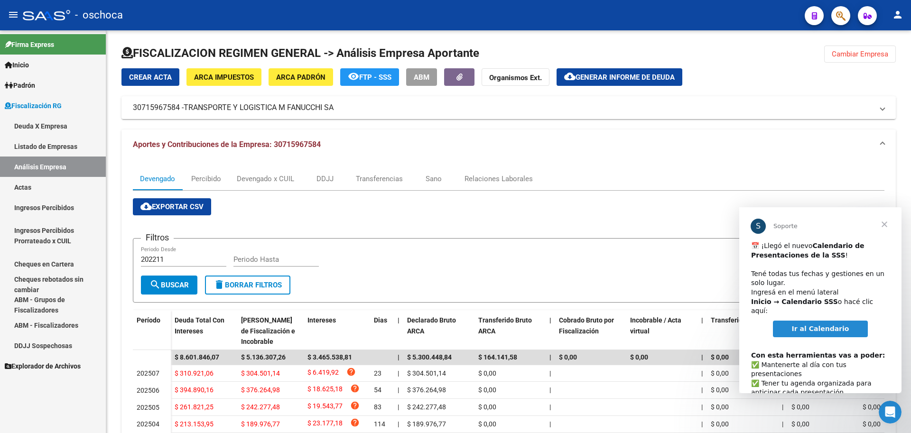
click at [883, 225] on span "Cerrar" at bounding box center [884, 224] width 34 height 34
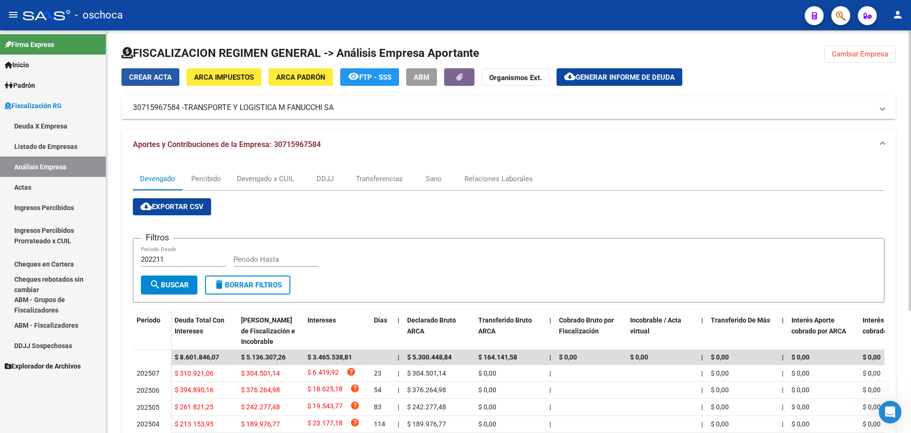
click at [151, 80] on span "Crear Acta" at bounding box center [150, 77] width 43 height 9
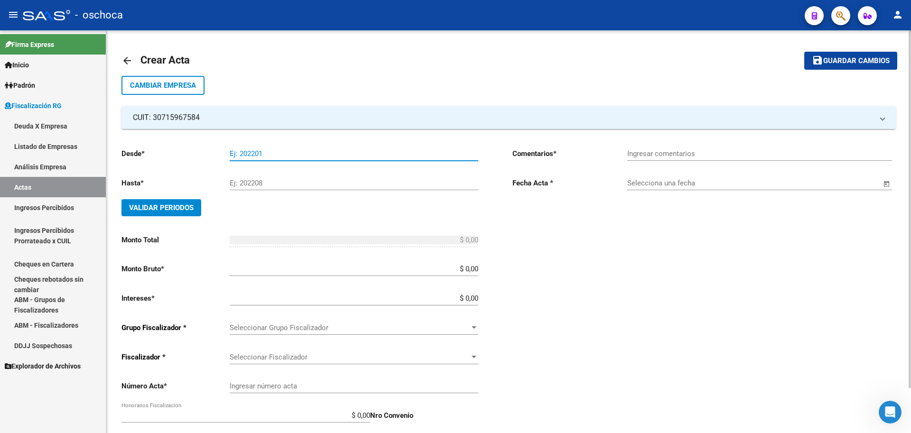
click at [249, 152] on input "Ej: 202201" at bounding box center [354, 153] width 249 height 9
type input "202205"
click at [253, 186] on input "Ej: 202208" at bounding box center [354, 183] width 249 height 9
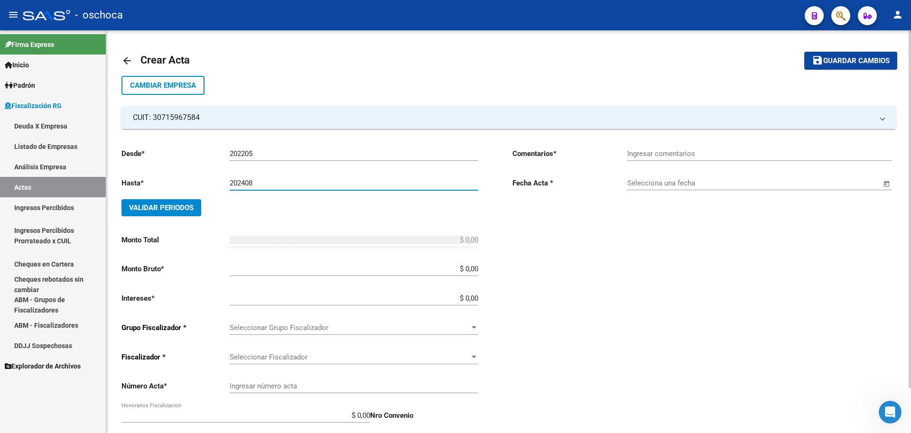
type input "202408"
click at [167, 212] on button "Validar Periodos" at bounding box center [161, 207] width 80 height 17
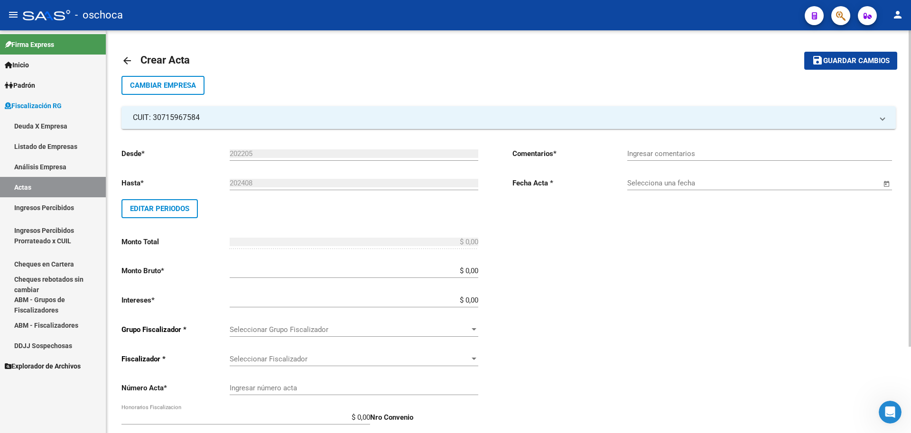
click at [478, 271] on input "$ 0,00" at bounding box center [354, 271] width 249 height 9
type input "$ 2.634.760,94"
click at [477, 301] on input "$ 0,00" at bounding box center [354, 300] width 249 height 9
type input "$ 1.703.857,48"
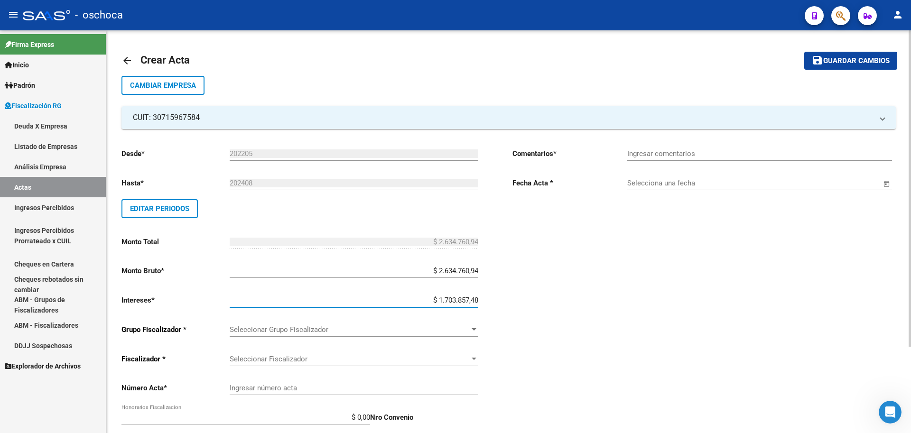
type input "$ 4.338.618,42"
click at [462, 329] on span "Seleccionar Grupo Fiscalizador" at bounding box center [350, 329] width 240 height 9
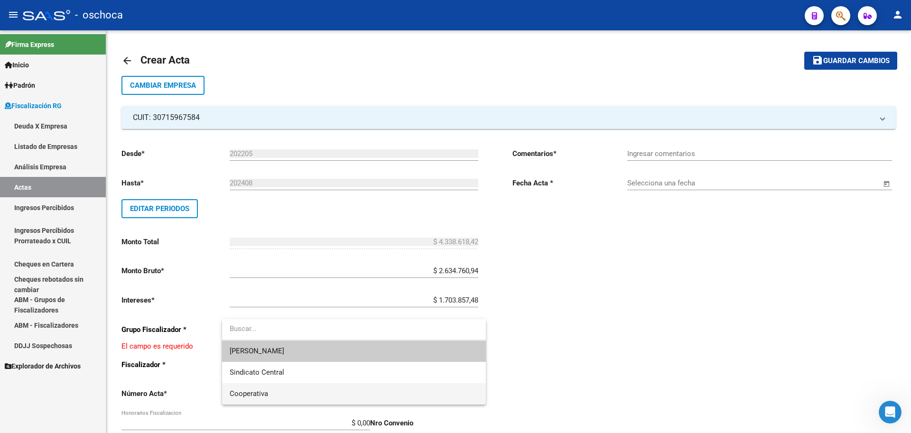
click at [360, 388] on span "Cooperativa" at bounding box center [354, 393] width 249 height 21
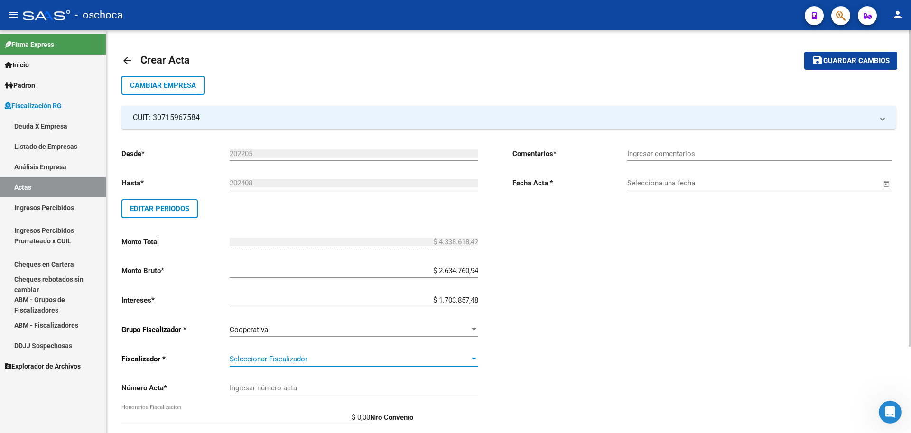
click at [471, 359] on div at bounding box center [474, 359] width 9 height 8
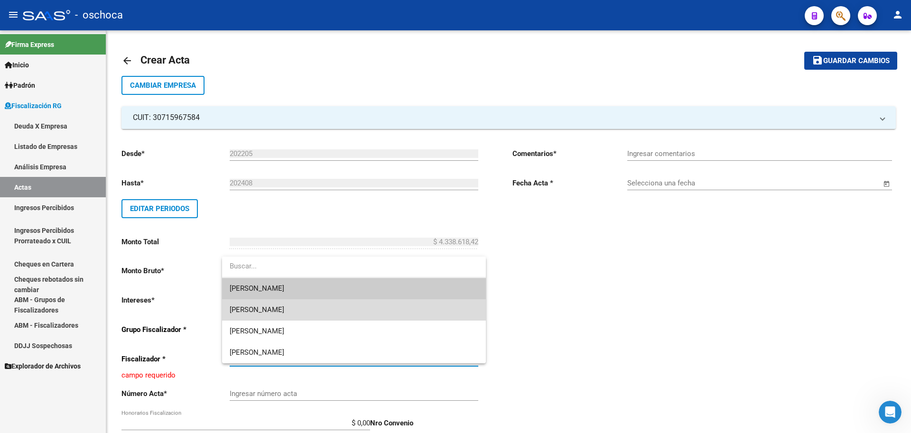
click at [457, 314] on span "[PERSON_NAME]" at bounding box center [354, 309] width 249 height 21
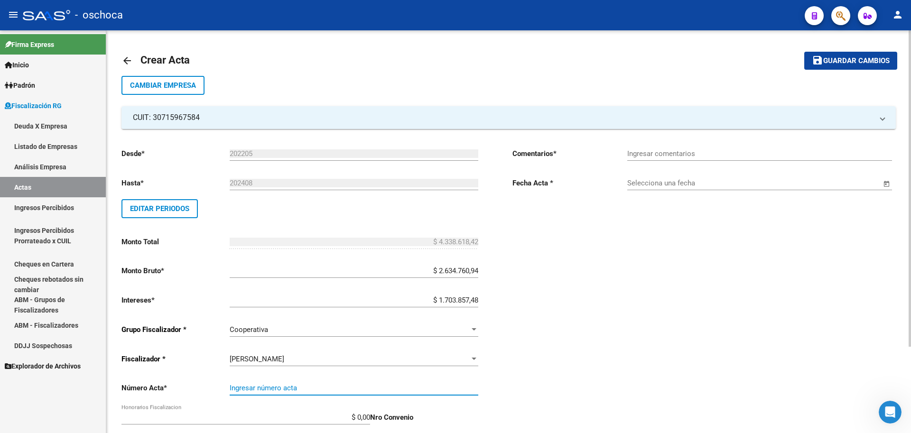
click at [390, 388] on input "Ingresar número acta" at bounding box center [354, 388] width 249 height 9
type input "103819"
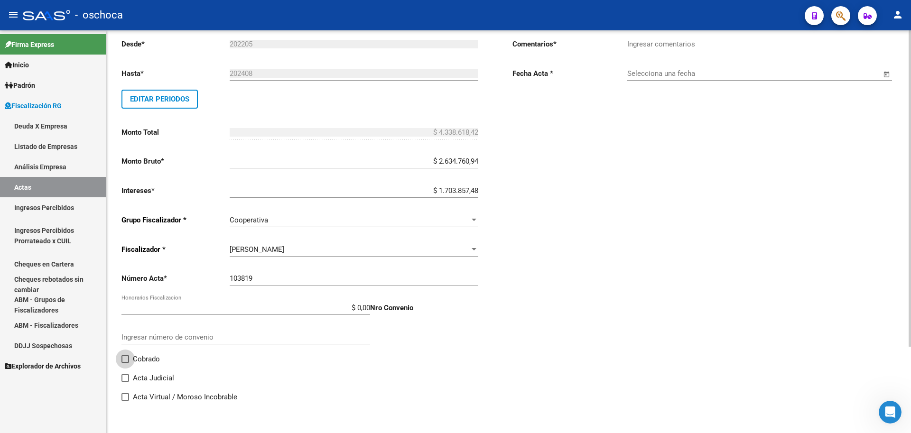
click at [130, 361] on label "Cobrado" at bounding box center [140, 358] width 38 height 11
click at [125, 363] on input "Cobrado" at bounding box center [125, 363] width 0 height 0
checkbox input "true"
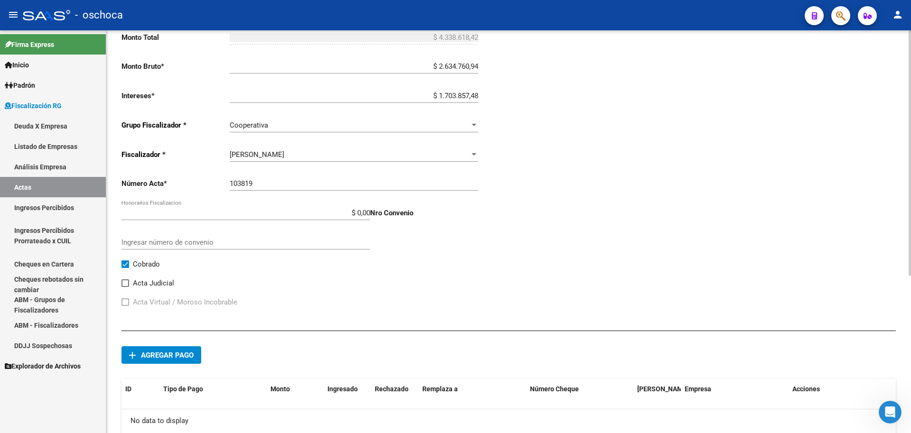
scroll to position [252, 0]
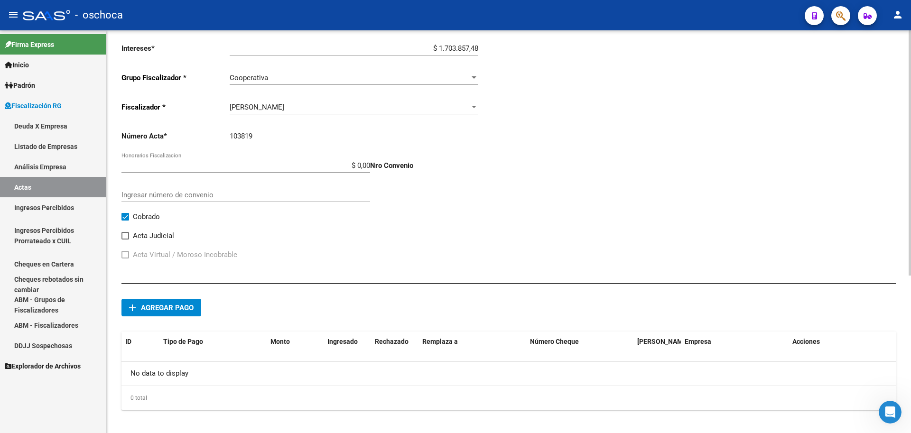
click at [175, 310] on span "Agregar pago" at bounding box center [167, 308] width 53 height 9
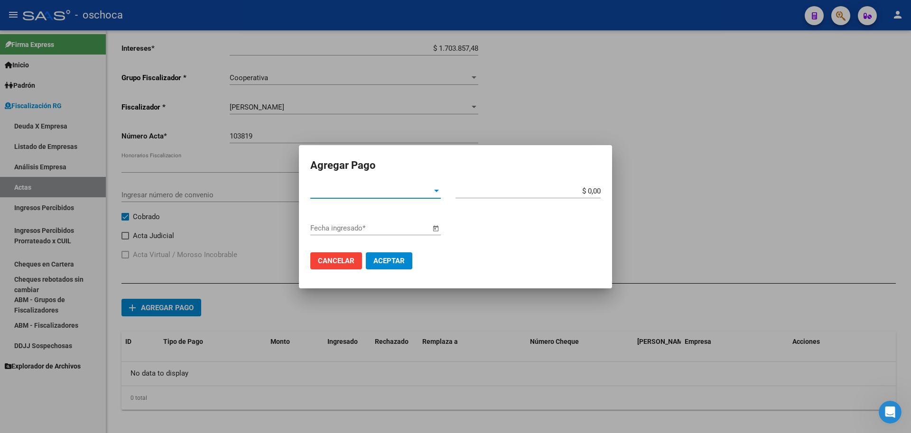
click at [428, 191] on span "Tipo de Pago *" at bounding box center [371, 191] width 122 height 9
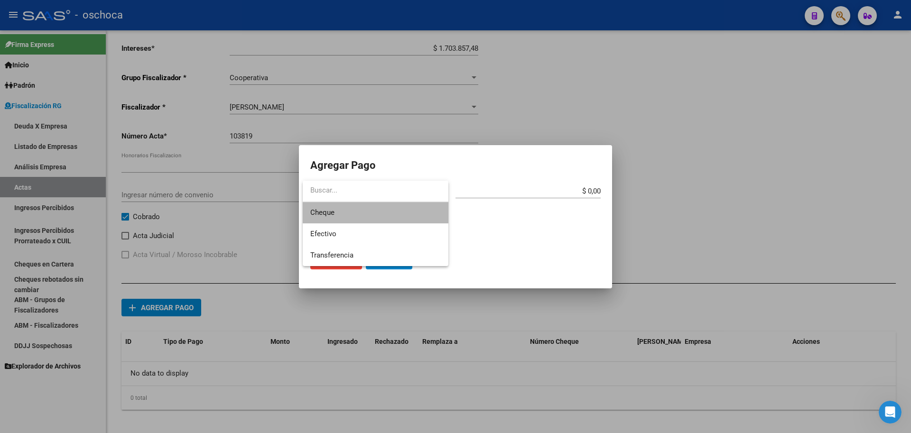
click at [385, 214] on span "Cheque" at bounding box center [375, 212] width 130 height 21
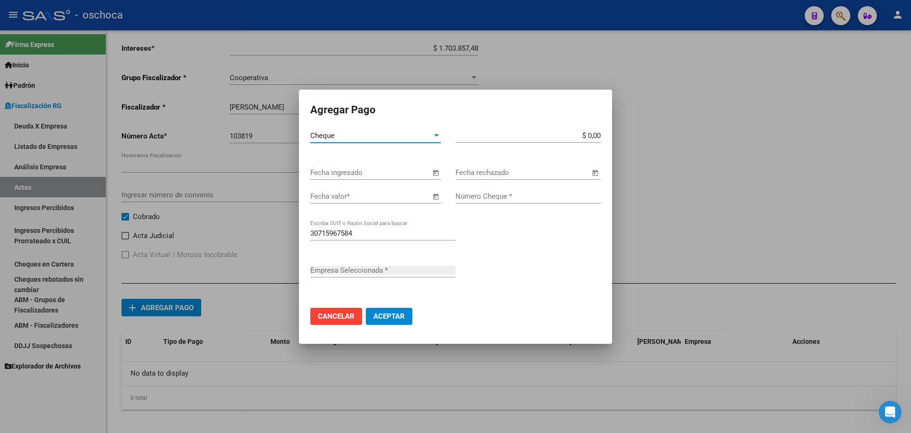
type input "TRANSPORTE Y LOGISTICA M FANUCCHI SA"
click at [434, 175] on span "Open calendar" at bounding box center [435, 173] width 23 height 23
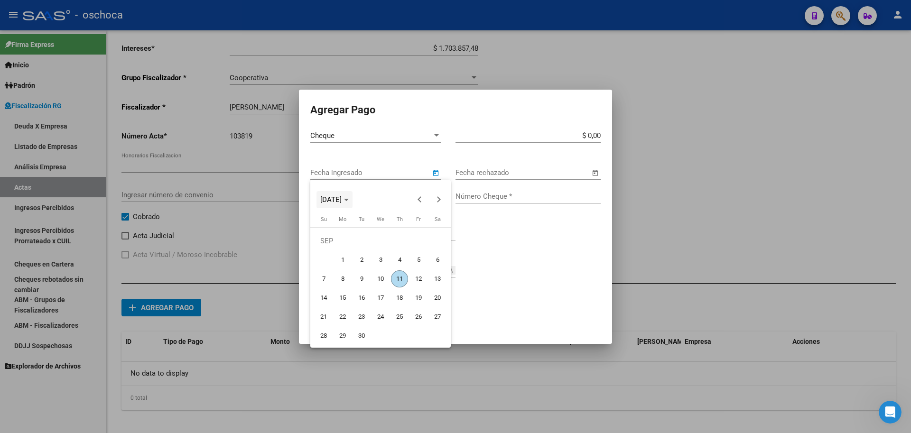
click at [341, 202] on span "[DATE]" at bounding box center [330, 199] width 21 height 9
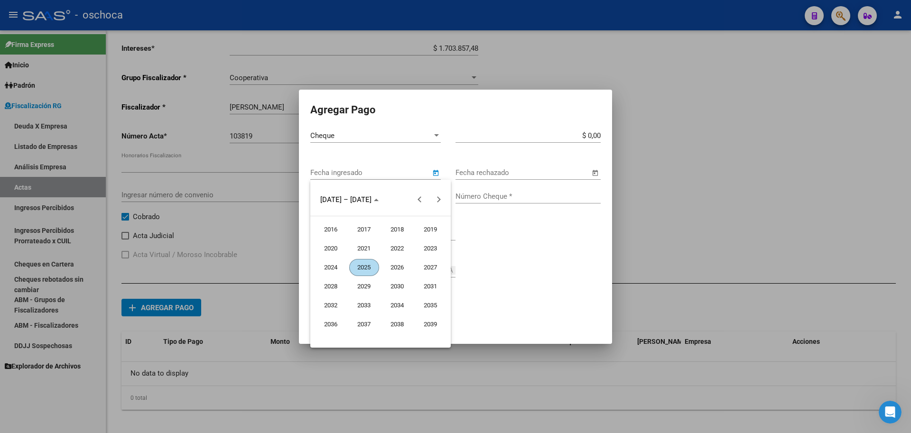
click at [335, 268] on span "2024" at bounding box center [331, 267] width 30 height 17
click at [431, 287] on span "DEC" at bounding box center [431, 286] width 30 height 17
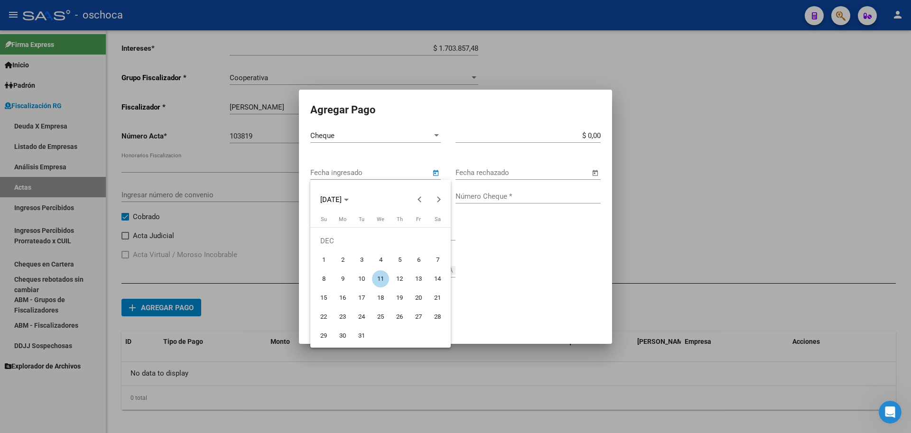
click at [417, 261] on span "6" at bounding box center [418, 259] width 17 height 17
type input "[DATE]"
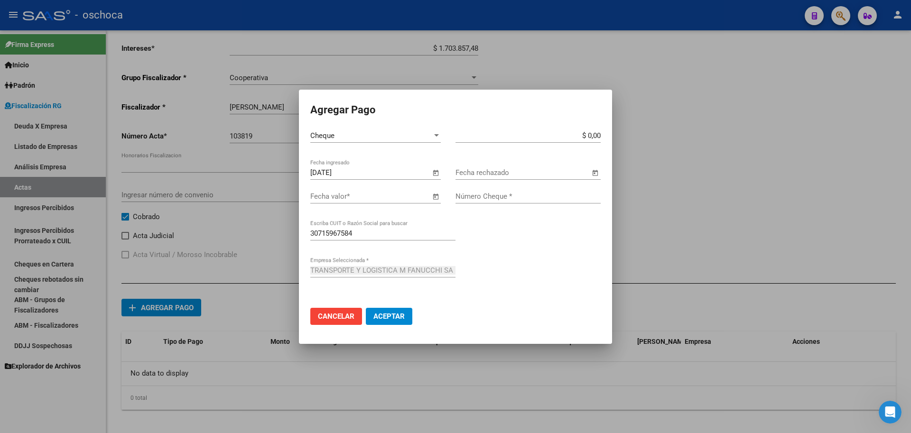
click at [434, 199] on span "Open calendar" at bounding box center [435, 196] width 23 height 23
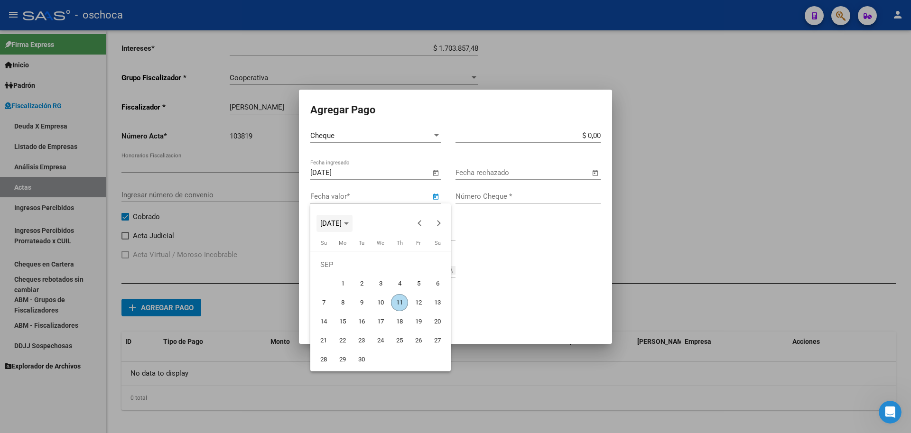
click at [342, 225] on span "[DATE]" at bounding box center [330, 223] width 21 height 9
click at [368, 294] on span "2025" at bounding box center [364, 291] width 30 height 17
click at [332, 271] on span "JAN" at bounding box center [331, 272] width 30 height 17
click at [338, 303] on span "13" at bounding box center [342, 302] width 17 height 17
type input "[DATE]"
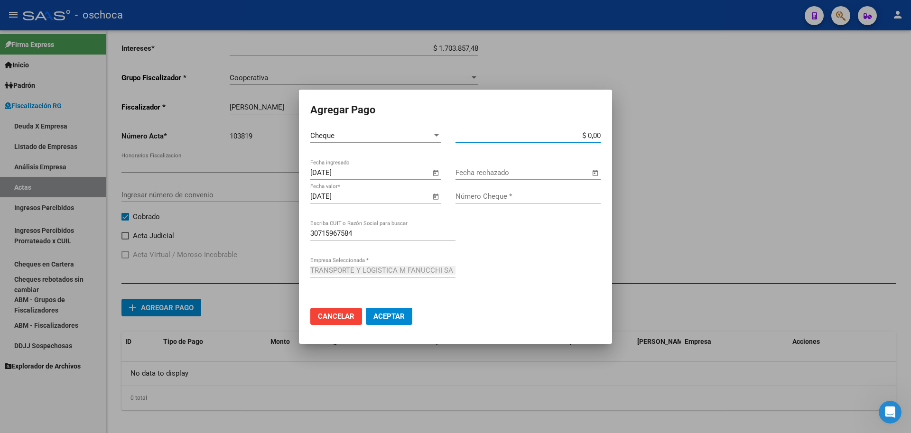
click at [599, 134] on input "$ 0,00" at bounding box center [527, 135] width 145 height 9
type input "$ 2.234.388,49"
click at [532, 196] on input "Número Cheque *" at bounding box center [527, 196] width 145 height 9
type input "00237412"
click at [401, 313] on span "Aceptar" at bounding box center [388, 316] width 31 height 9
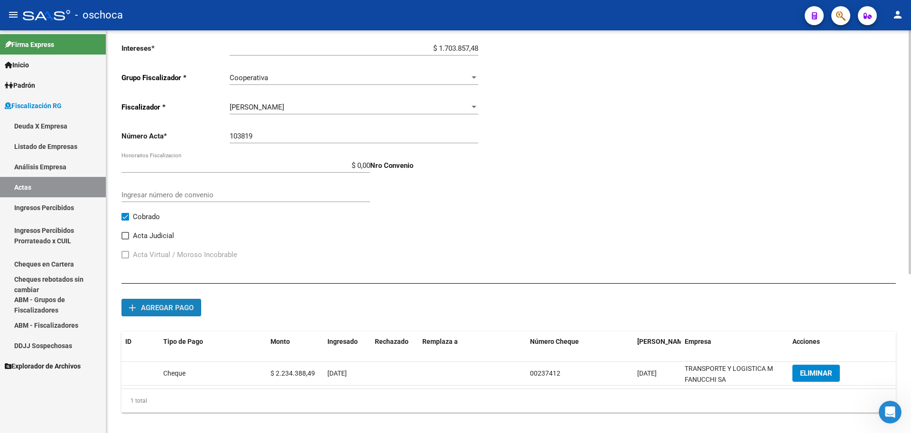
click at [156, 307] on span "Agregar pago" at bounding box center [167, 308] width 53 height 9
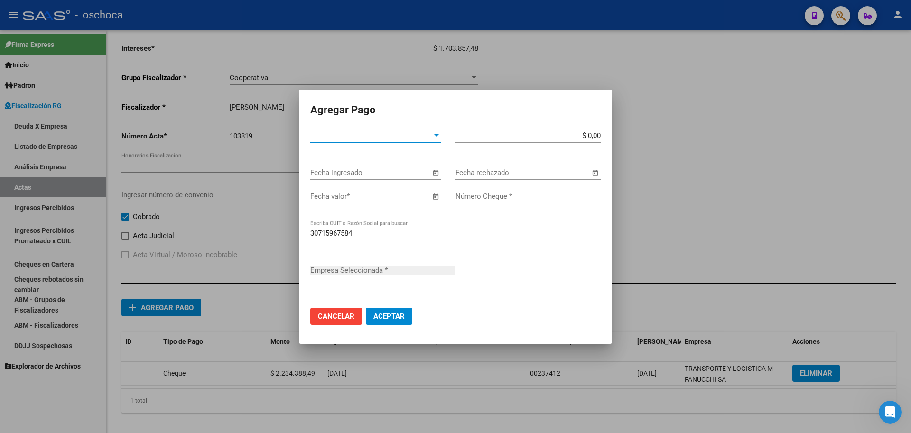
type input "TRANSPORTE Y LOGISTICA M FANUCCHI SA"
click at [434, 135] on div at bounding box center [436, 136] width 9 height 8
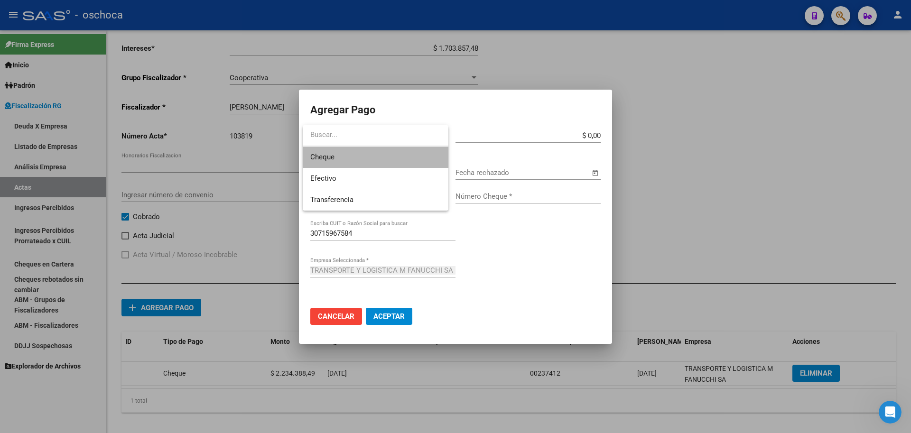
click at [395, 161] on span "Cheque" at bounding box center [375, 157] width 130 height 21
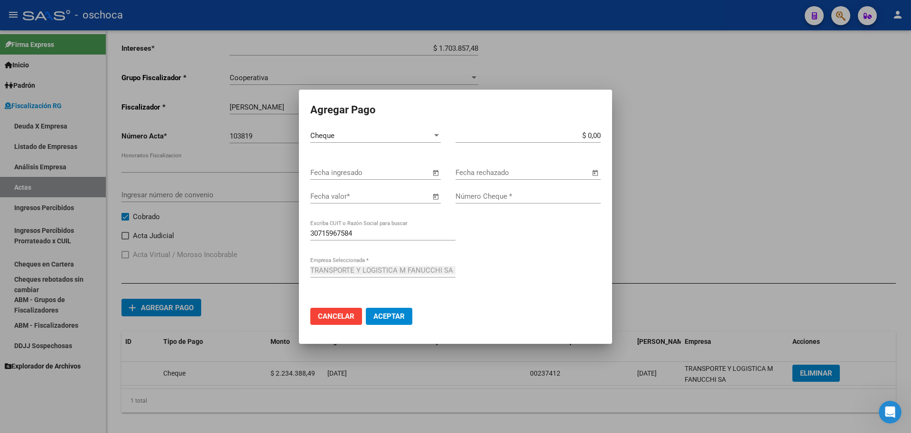
click at [435, 173] on span "Open calendar" at bounding box center [435, 173] width 23 height 23
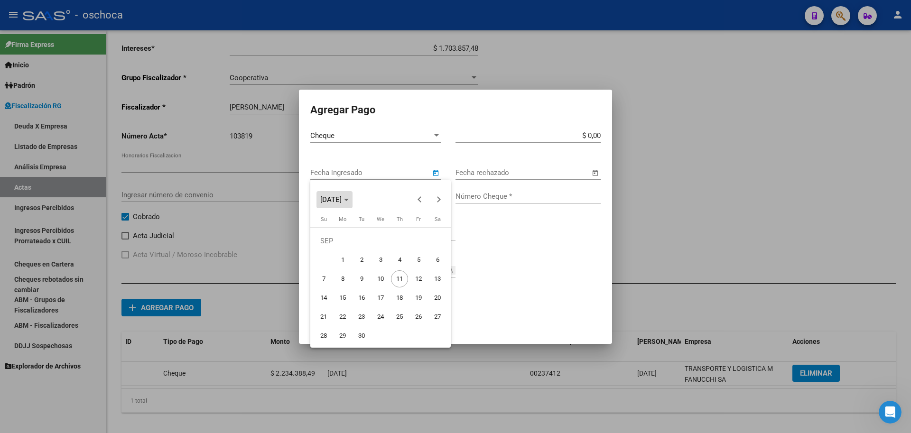
click at [352, 203] on span "Choose month and year" at bounding box center [334, 199] width 36 height 23
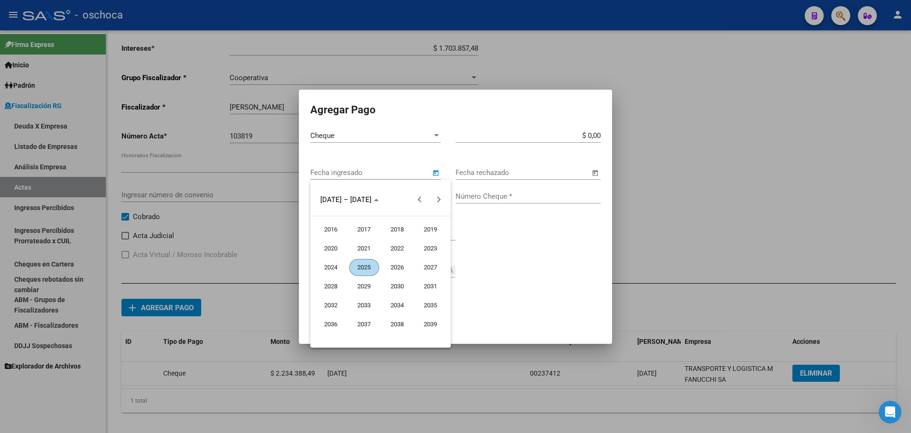
click at [369, 263] on span "2025" at bounding box center [364, 267] width 30 height 17
click at [365, 248] on span "FEB" at bounding box center [364, 248] width 30 height 17
click at [376, 278] on span "12" at bounding box center [380, 278] width 17 height 17
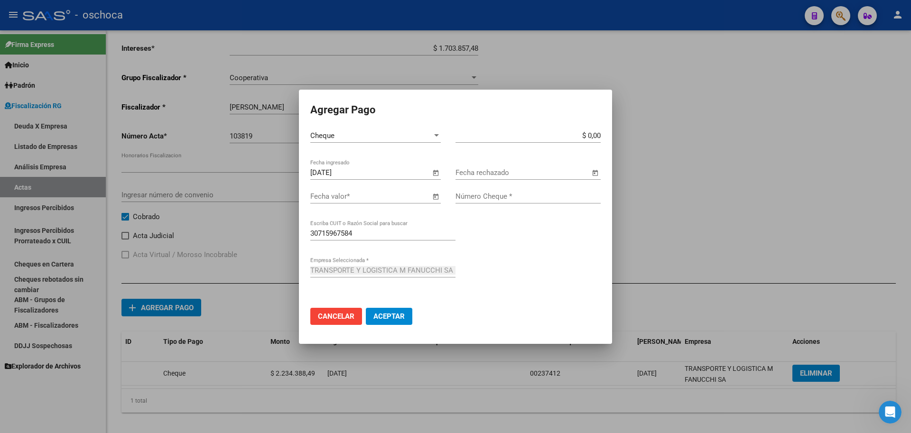
click at [431, 175] on span "Open calendar" at bounding box center [435, 173] width 23 height 23
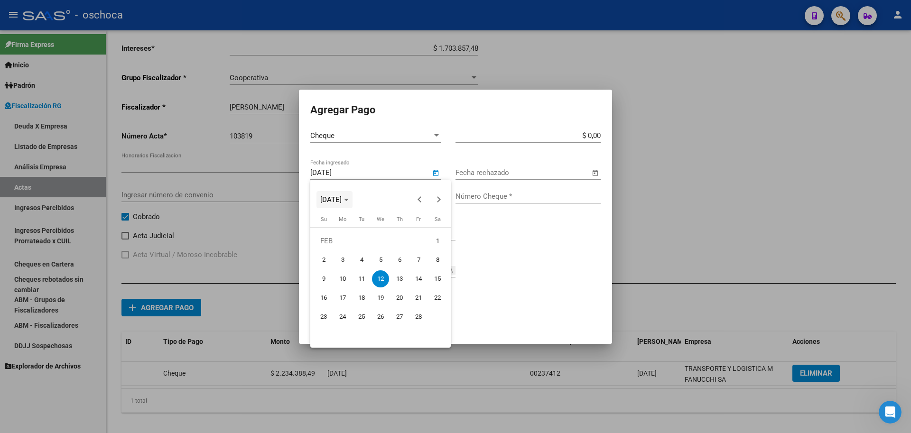
click at [342, 202] on span "[DATE]" at bounding box center [330, 199] width 21 height 9
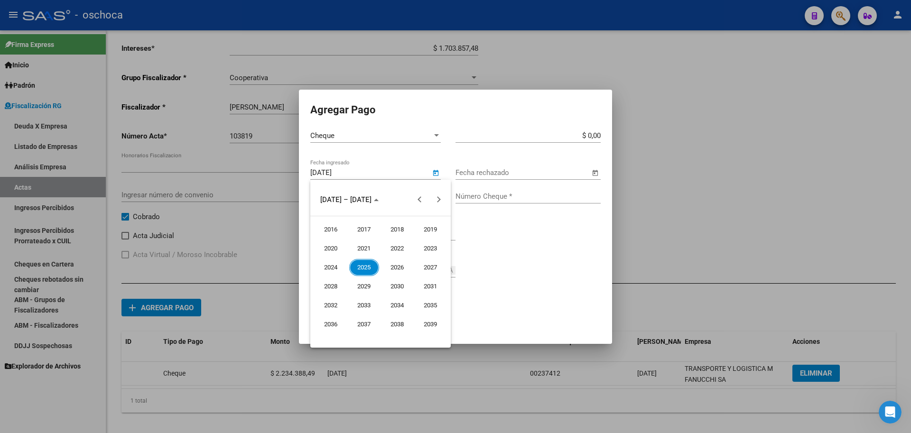
click at [332, 268] on span "2024" at bounding box center [331, 267] width 30 height 17
click at [436, 286] on span "DEC" at bounding box center [431, 286] width 30 height 17
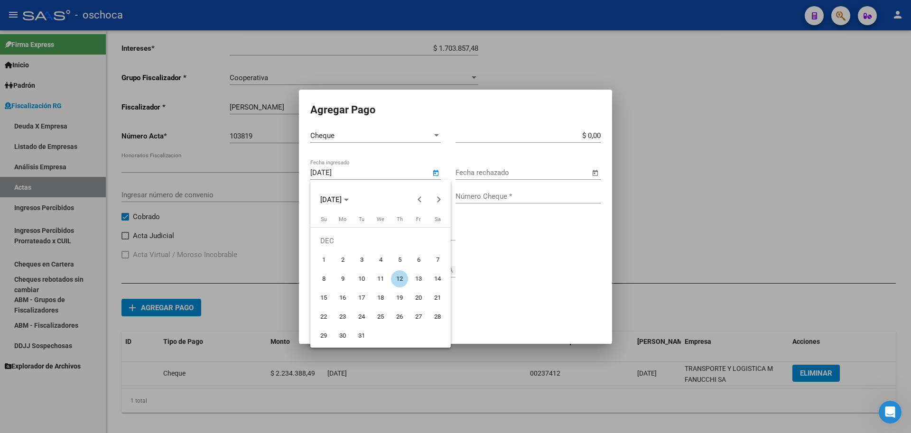
click at [419, 260] on span "6" at bounding box center [418, 259] width 17 height 17
type input "[DATE]"
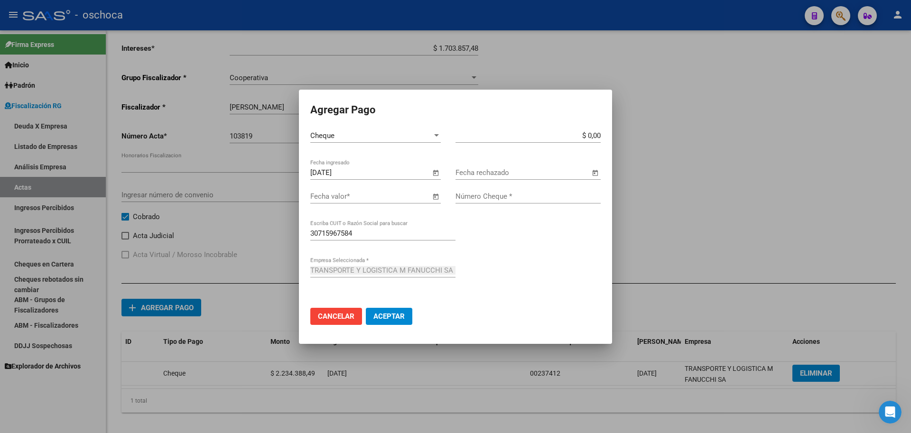
click at [434, 197] on span "Open calendar" at bounding box center [435, 196] width 23 height 23
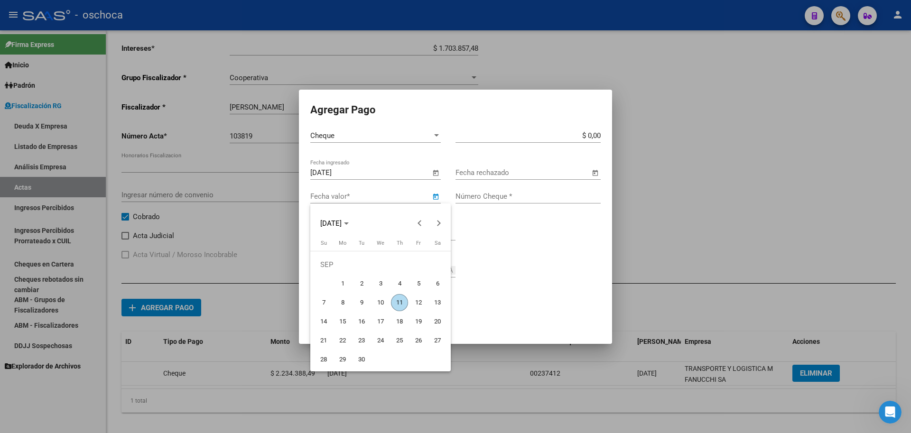
click at [323, 264] on td "SEP" at bounding box center [380, 264] width 133 height 19
click at [342, 225] on span "[DATE]" at bounding box center [330, 223] width 21 height 9
click at [360, 293] on span "2025" at bounding box center [364, 291] width 30 height 17
click at [361, 272] on span "FEB" at bounding box center [364, 272] width 30 height 17
click at [383, 305] on span "12" at bounding box center [380, 302] width 17 height 17
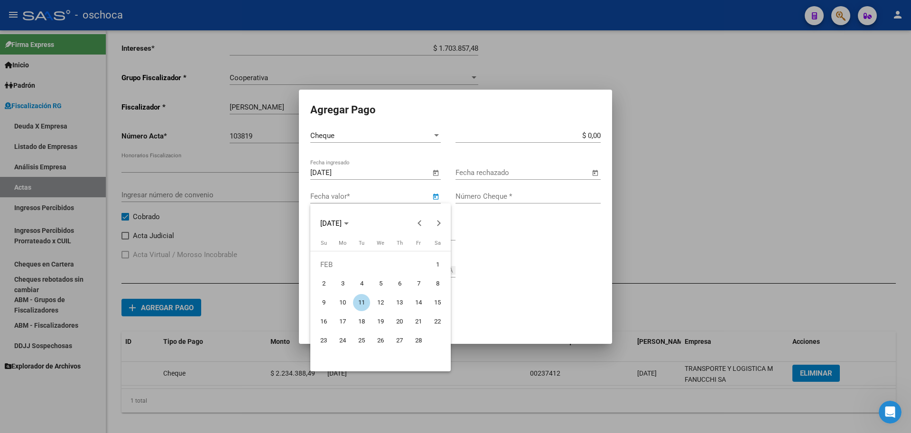
type input "[DATE]"
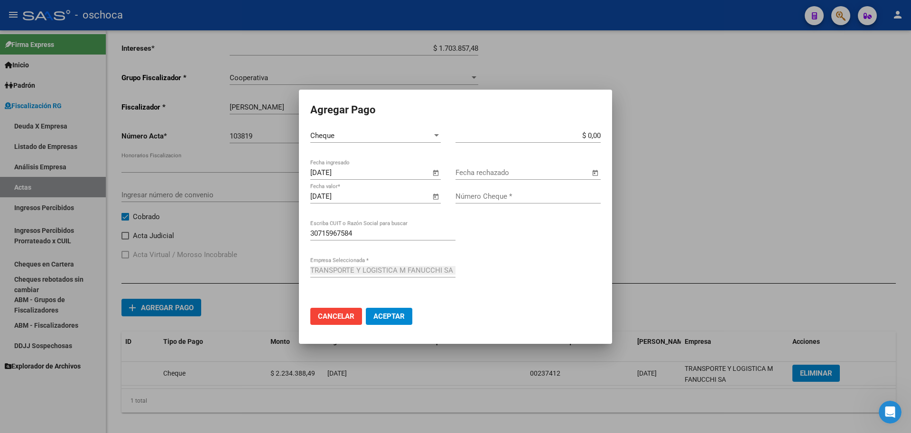
click at [600, 135] on input "$ 0,00" at bounding box center [527, 135] width 145 height 9
type input "$ 2.234.388,49"
click at [494, 201] on div "Número Cheque *" at bounding box center [527, 196] width 145 height 14
type input "00237416"
click at [383, 319] on span "Aceptar" at bounding box center [388, 316] width 31 height 9
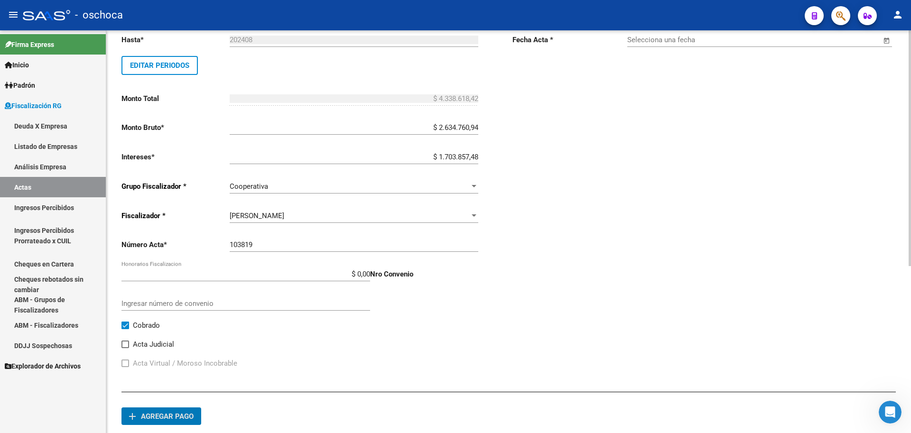
scroll to position [0, 0]
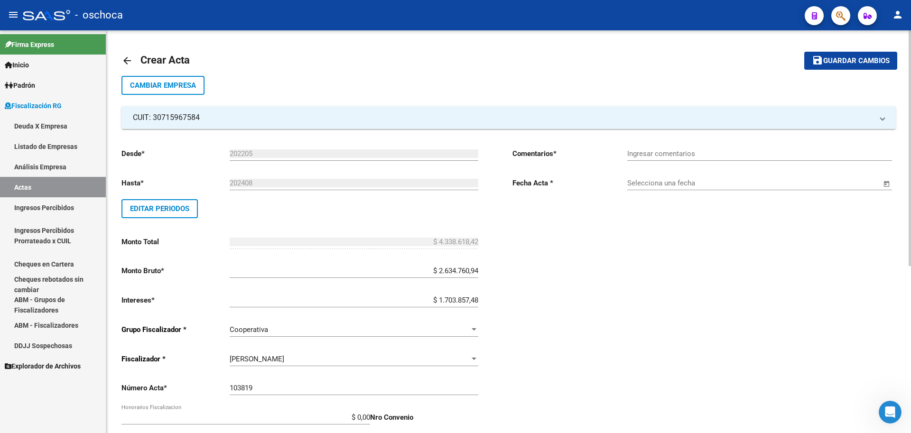
click at [672, 155] on input "Ingresar comentarios" at bounding box center [759, 153] width 265 height 9
type input "COBRADO"
click at [675, 182] on input "Selecciona una fecha" at bounding box center [754, 183] width 254 height 9
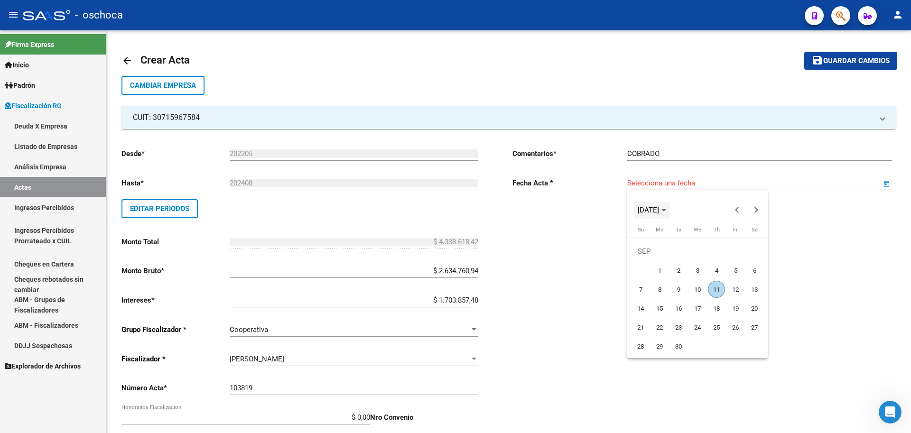
click at [658, 206] on span "[DATE]" at bounding box center [647, 210] width 21 height 9
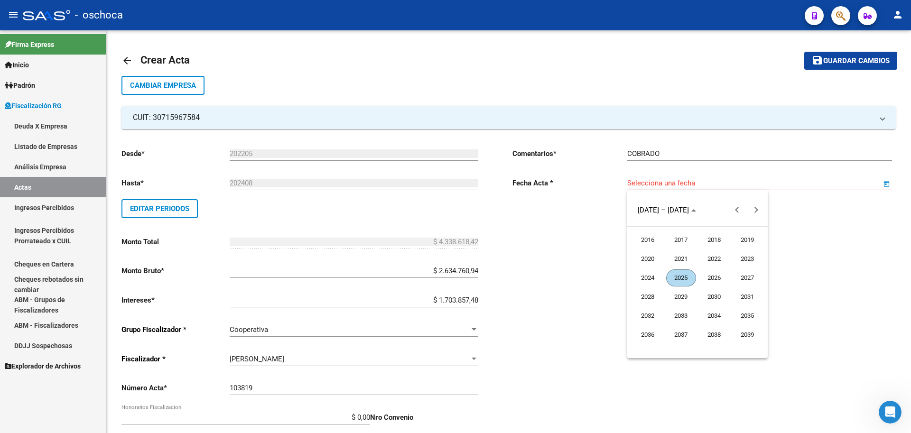
click at [652, 278] on span "2024" at bounding box center [648, 277] width 30 height 17
click at [754, 298] on span "DEC" at bounding box center [747, 296] width 30 height 17
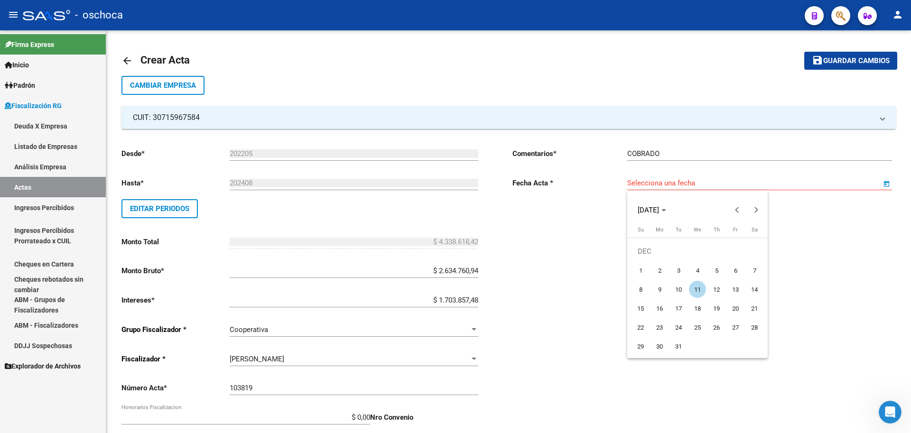
click at [739, 272] on span "6" at bounding box center [735, 270] width 17 height 17
type input "[DATE]"
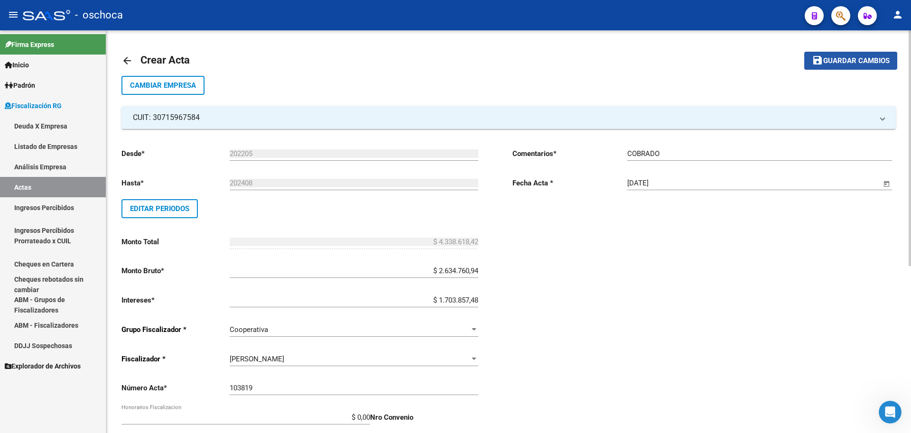
click at [843, 63] on span "Guardar cambios" at bounding box center [856, 61] width 66 height 9
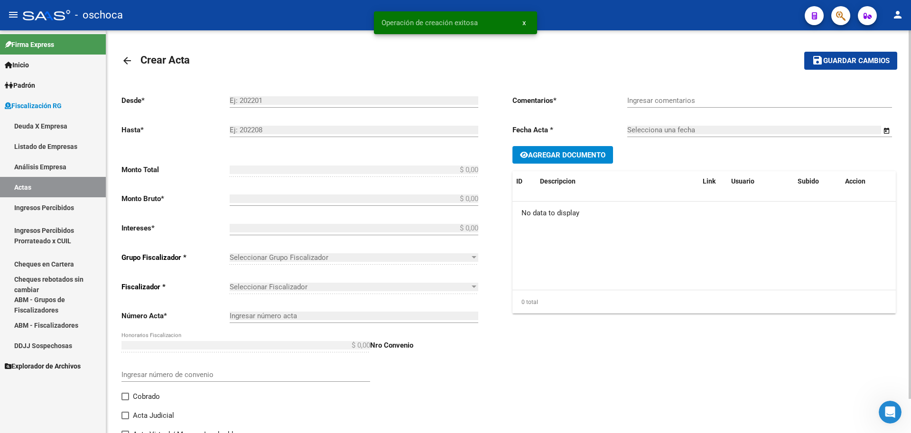
type input "202205"
type input "202408"
type input "$ 4.338.618,42"
type input "$ 2.634.760,94"
type input "$ 1.703.857,48"
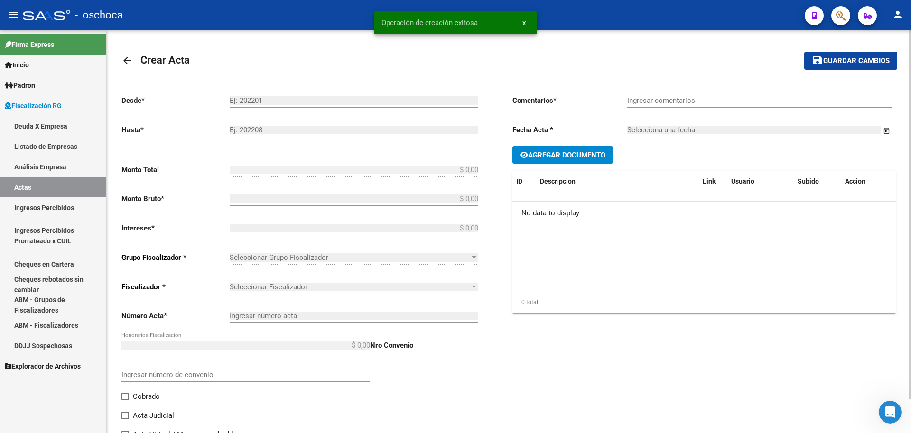
type input "103819"
checkbox input "true"
type input "COBRADO"
type input "[DATE]"
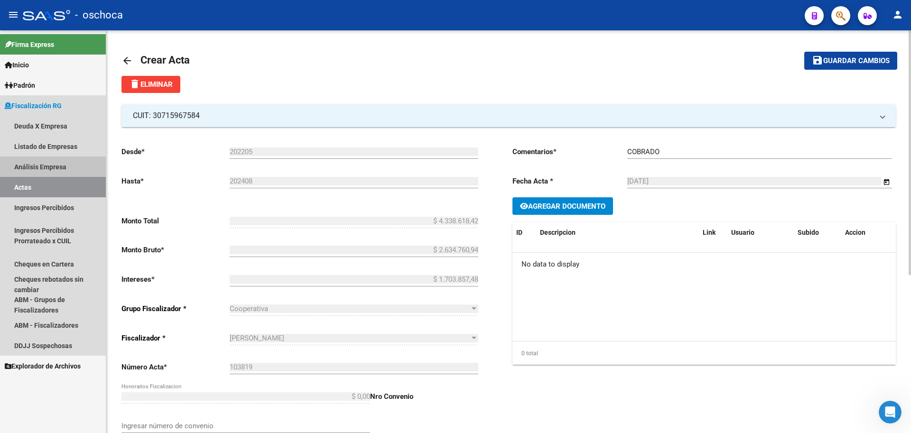
drag, startPoint x: 55, startPoint y: 166, endPoint x: 80, endPoint y: 166, distance: 25.1
click at [55, 167] on link "Análisis Empresa" at bounding box center [53, 167] width 106 height 20
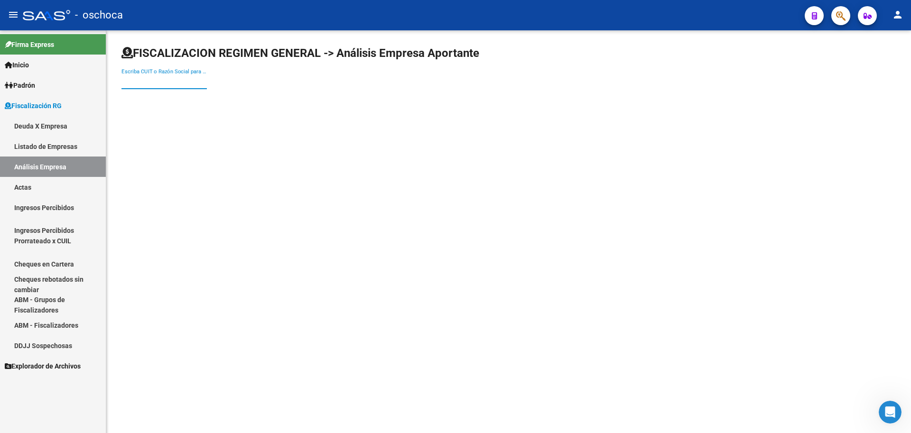
click at [137, 83] on input "Escriba CUIT o Razón Social para buscar" at bounding box center [163, 81] width 85 height 9
type input "2"
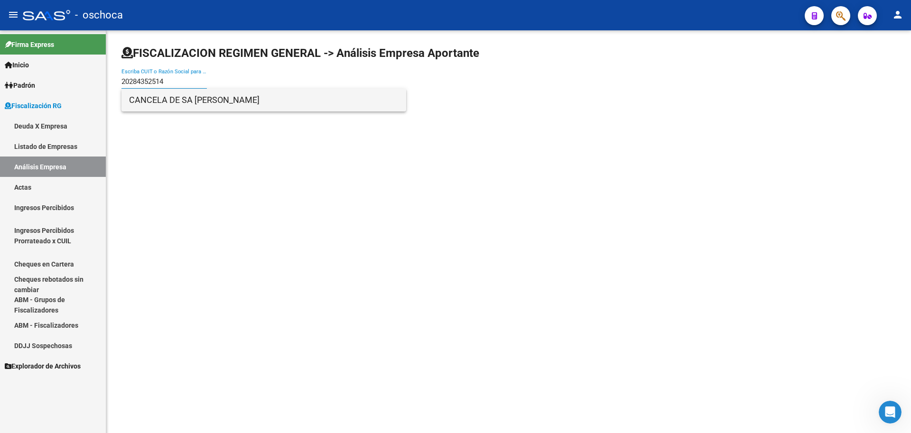
type input "20284352514"
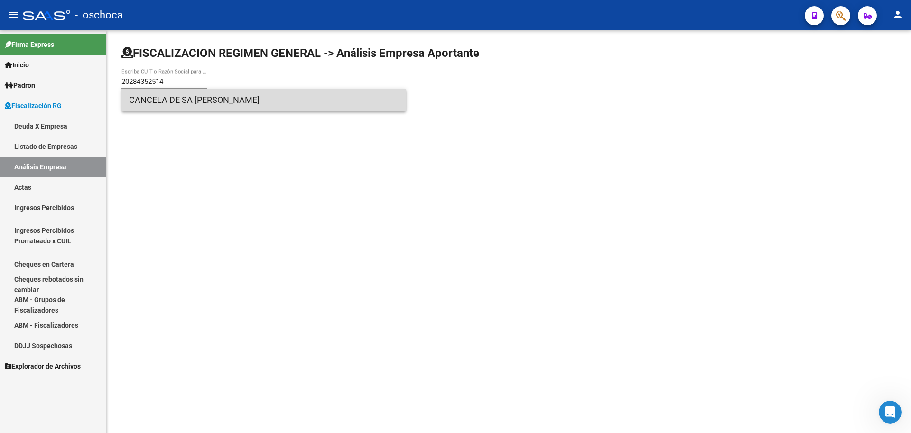
click at [161, 94] on span "CANCELA DE SA [PERSON_NAME]" at bounding box center [263, 100] width 269 height 23
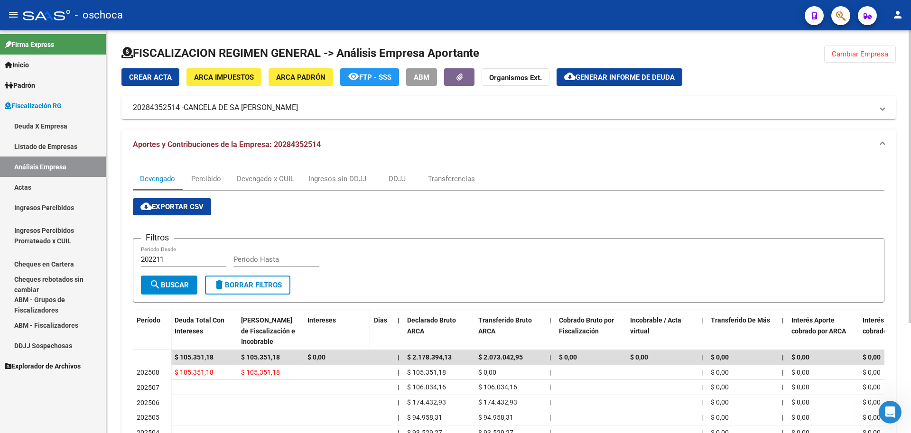
scroll to position [47, 0]
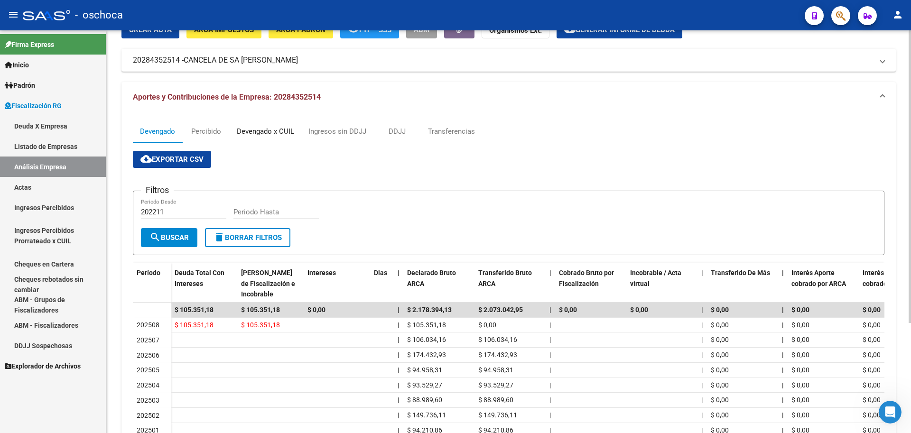
click at [264, 129] on div "Devengado x CUIL" at bounding box center [265, 131] width 57 height 10
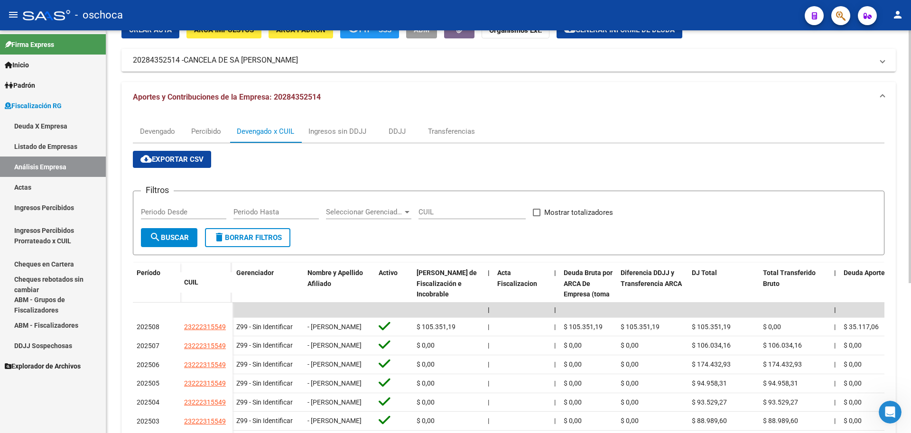
click at [744, 110] on mat-expansion-panel-header "Aportes y Contribuciones de la Empresa: 20284352514" at bounding box center [508, 97] width 774 height 30
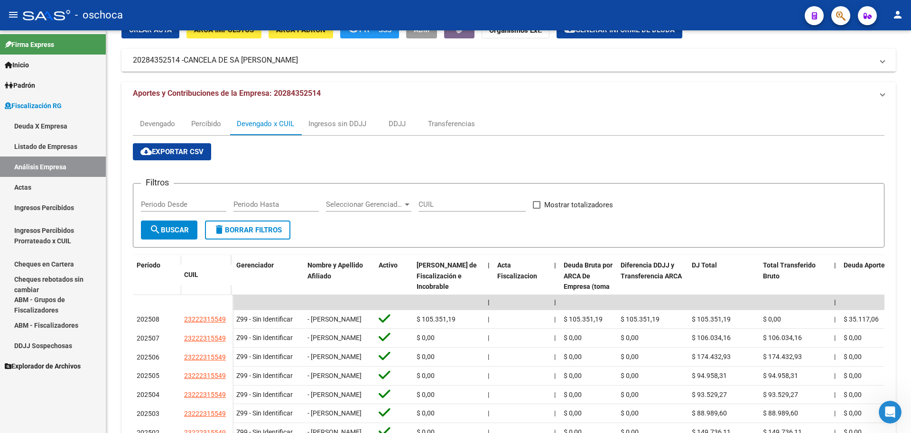
scroll to position [0, 0]
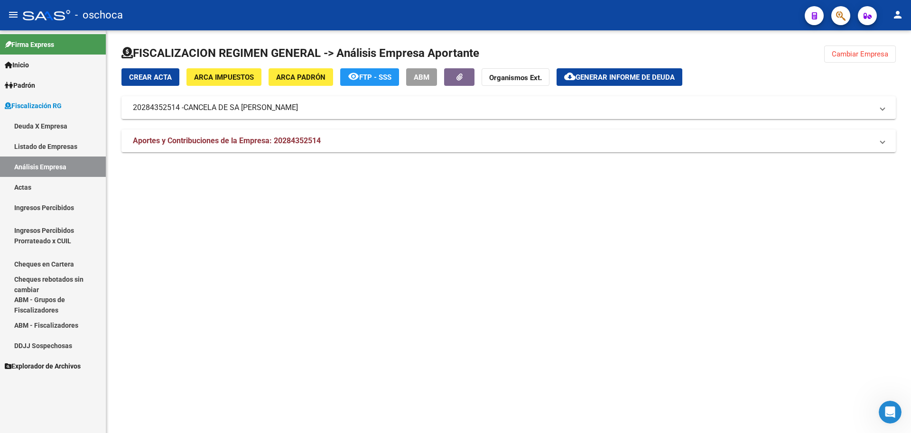
click at [854, 56] on span "Cambiar Empresa" at bounding box center [859, 54] width 56 height 9
